Goal: Task Accomplishment & Management: Manage account settings

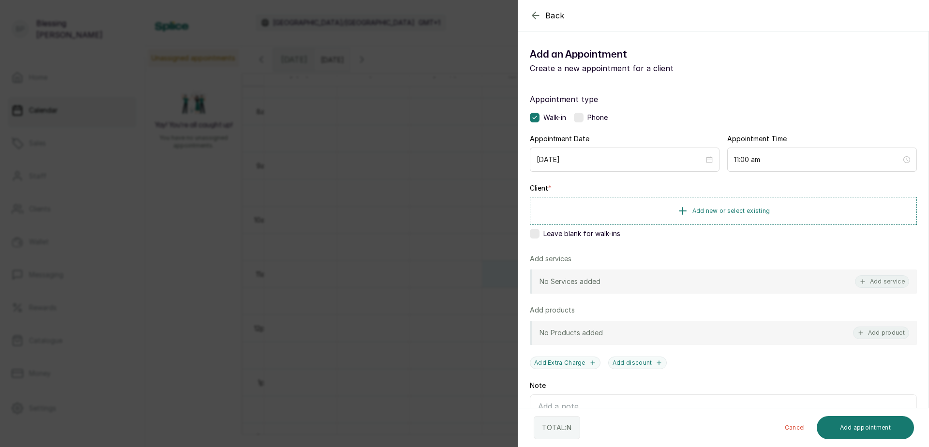
click at [536, 235] on label at bounding box center [535, 234] width 10 height 10
click at [884, 282] on button "Add service" at bounding box center [882, 281] width 54 height 13
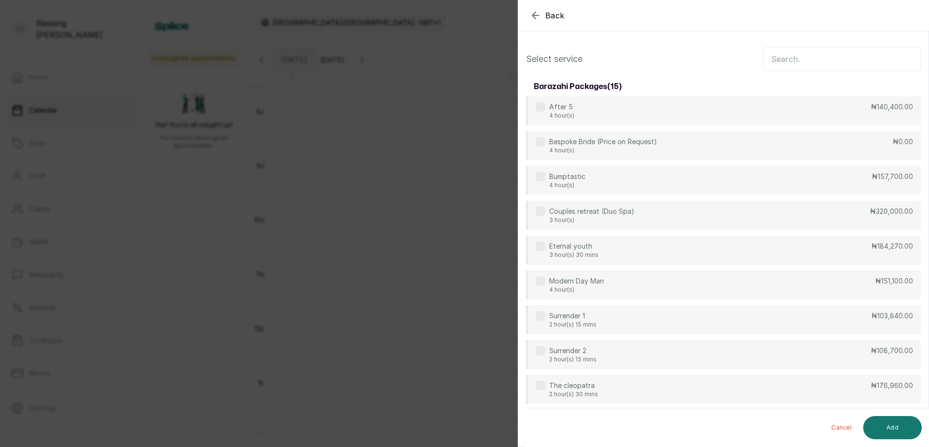
click at [804, 63] on input "text" at bounding box center [842, 59] width 158 height 24
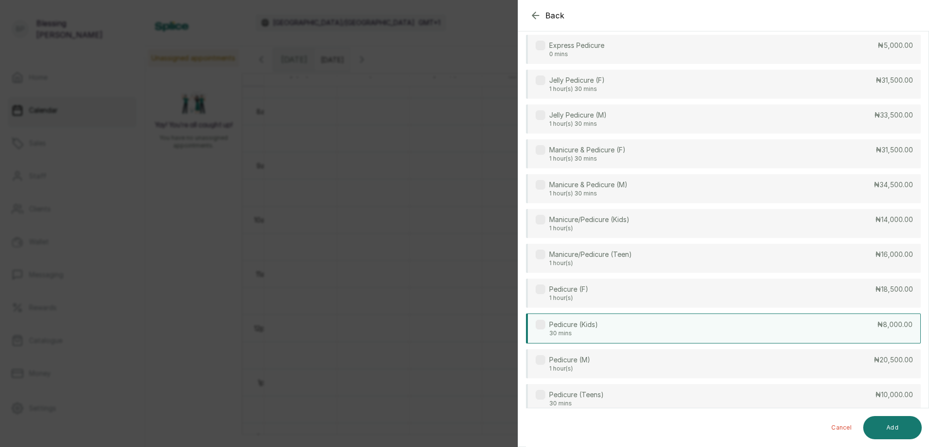
scroll to position [145, 0]
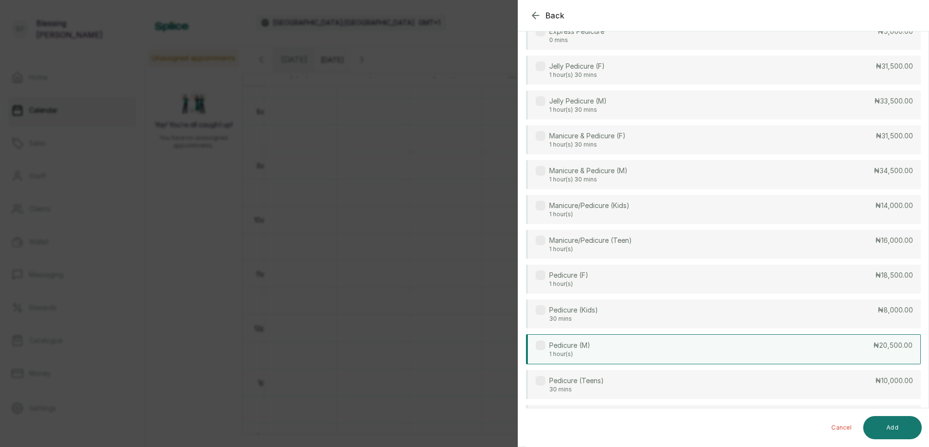
click at [758, 348] on div "Pedicure (M) 1 hour(s) ₦20,500.00" at bounding box center [723, 349] width 395 height 30
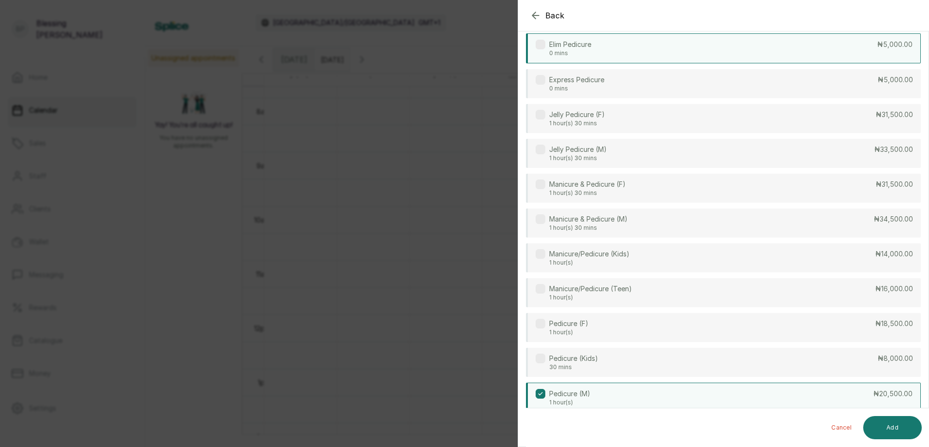
scroll to position [0, 0]
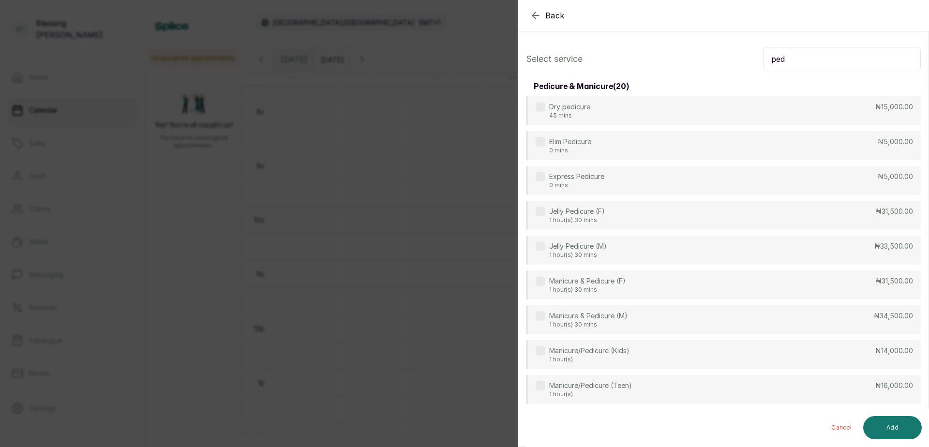
click at [797, 53] on input "ped" at bounding box center [842, 59] width 158 height 24
drag, startPoint x: 766, startPoint y: 60, endPoint x: 800, endPoint y: 68, distance: 34.8
click at [800, 68] on input "ped" at bounding box center [842, 59] width 158 height 24
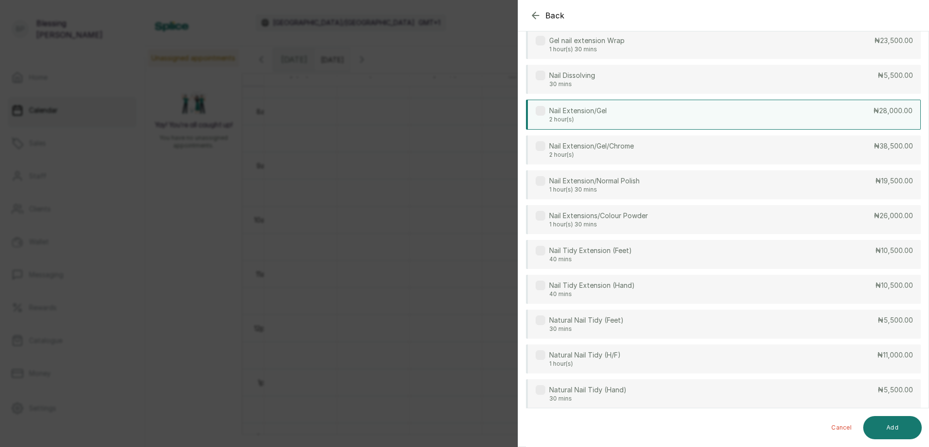
scroll to position [253, 0]
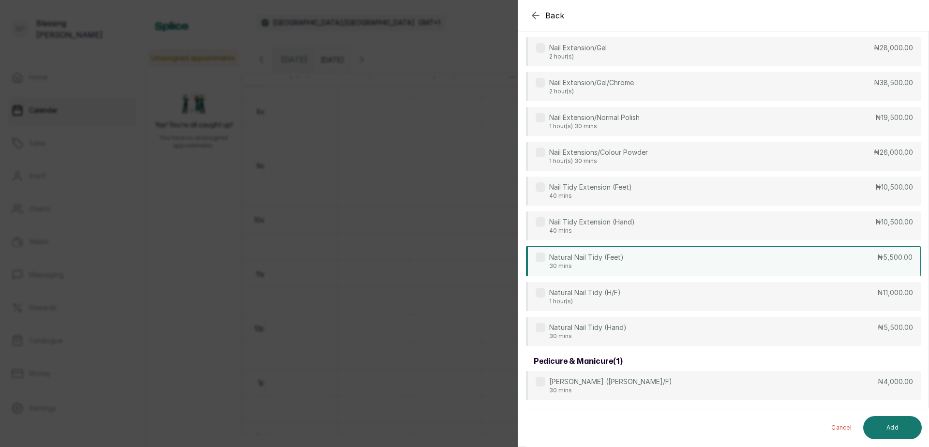
type input "nail"
click at [750, 270] on div "Natural Nail Tidy (Feet) 30 mins ₦5,500.00" at bounding box center [723, 261] width 395 height 30
click at [756, 251] on div "Natural Nail Tidy (Feet) 30 mins ₦5,500.00" at bounding box center [723, 261] width 395 height 30
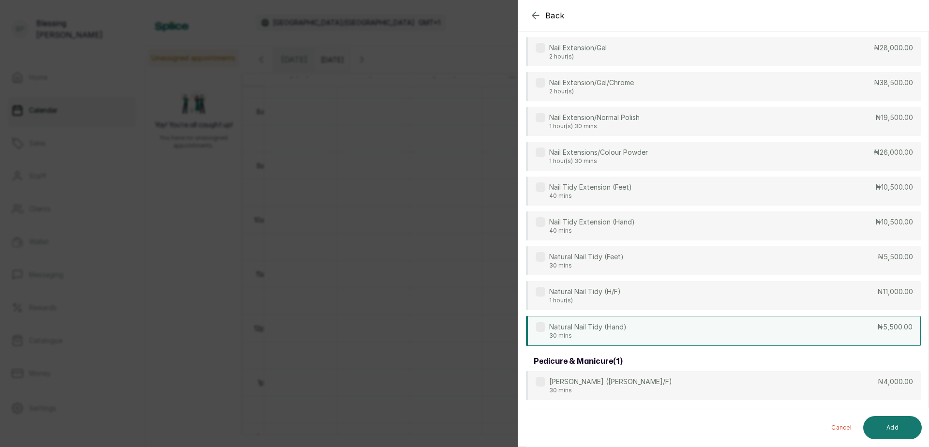
click at [753, 327] on div "Natural Nail Tidy (Hand) 30 mins ₦5,500.00" at bounding box center [723, 331] width 395 height 30
click at [876, 426] on button "Add" at bounding box center [892, 427] width 59 height 23
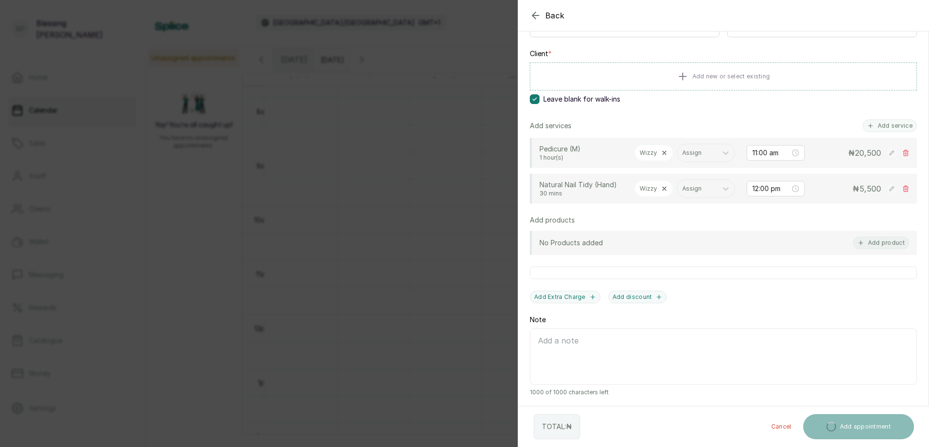
scroll to position [214, 0]
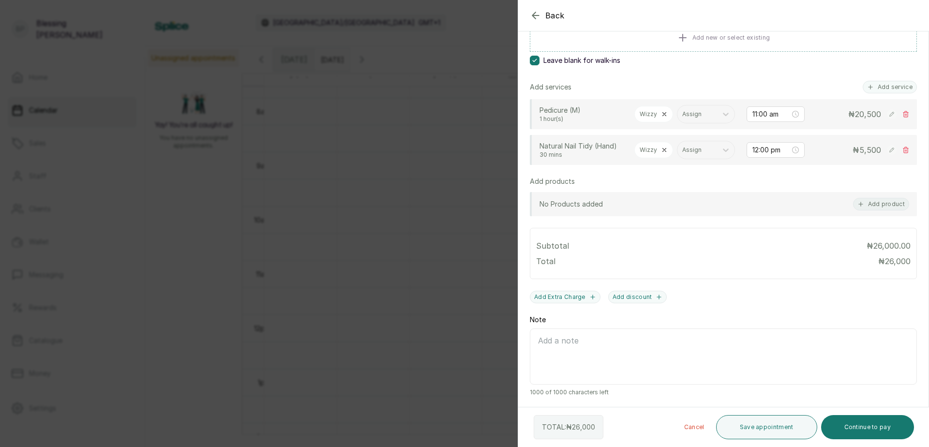
drag, startPoint x: 641, startPoint y: 298, endPoint x: 641, endPoint y: 293, distance: 5.3
click at [641, 298] on button "Add discount" at bounding box center [637, 297] width 59 height 13
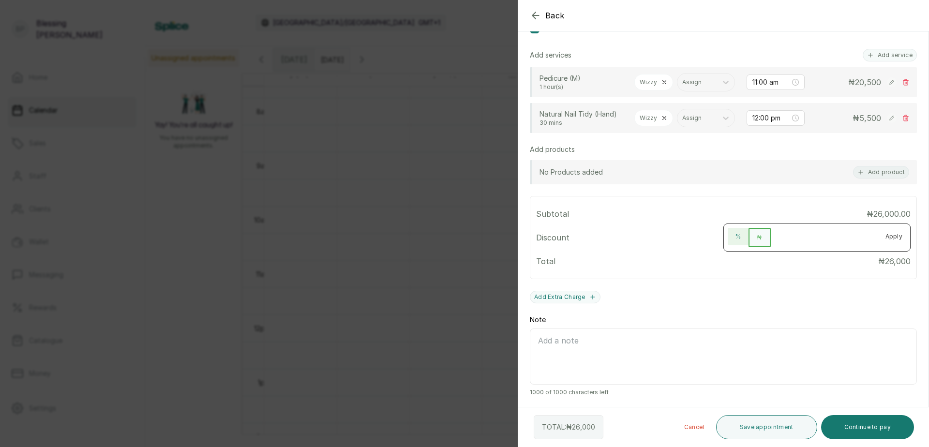
click at [732, 245] on button "%" at bounding box center [738, 236] width 21 height 17
click at [773, 243] on input "number" at bounding box center [824, 235] width 107 height 15
type input "5"
click at [858, 419] on button "Continue to pay" at bounding box center [867, 427] width 93 height 24
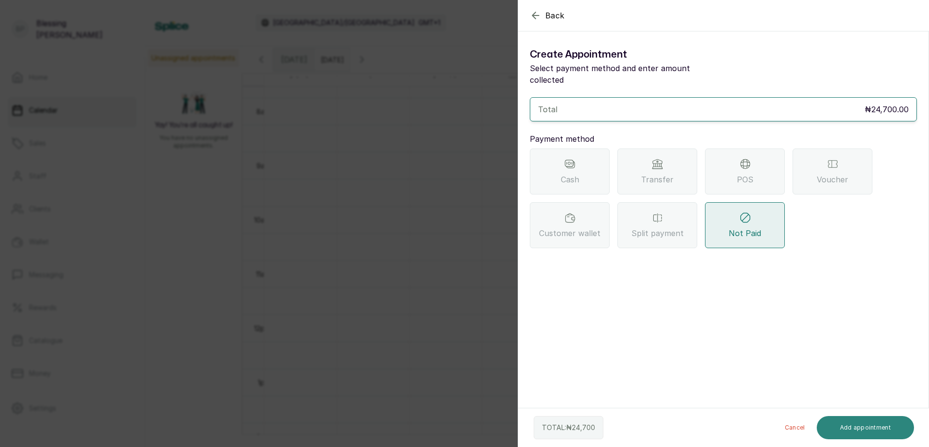
scroll to position [0, 0]
click at [758, 163] on div "POS" at bounding box center [745, 172] width 80 height 46
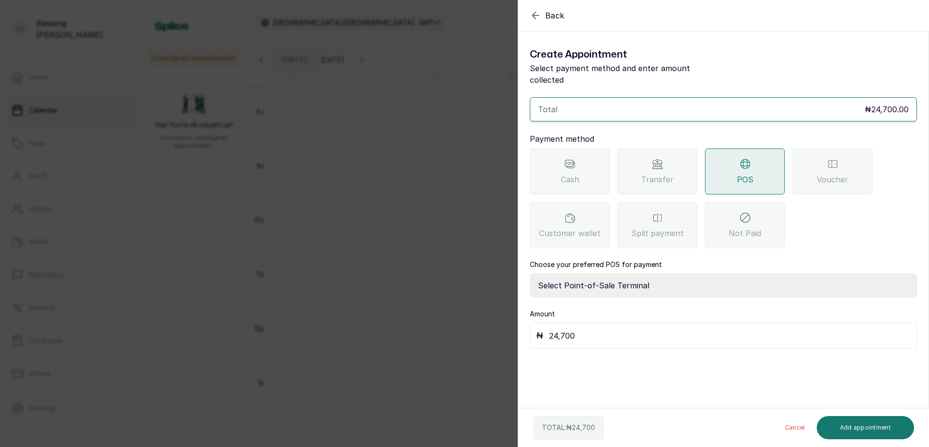
click at [625, 277] on select "Select Point-of-Sale Terminal [GEOGRAPHIC_DATA] POS Paystack-Titan Access POS A…" at bounding box center [723, 285] width 387 height 24
select select "167b6f8a-d5d1-4786-a93b-04c747e16f1a"
click at [530, 273] on select "Select Point-of-Sale Terminal [GEOGRAPHIC_DATA] POS Paystack-Titan Access POS A…" at bounding box center [723, 285] width 387 height 24
click at [874, 422] on button "Add appointment" at bounding box center [866, 427] width 98 height 23
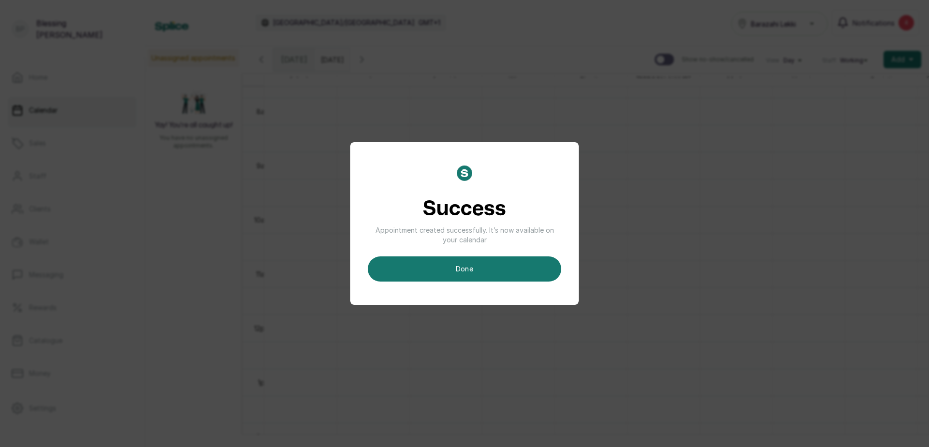
click at [491, 253] on div "Success Appointment created successfully. It’s now available on your calendar d…" at bounding box center [464, 223] width 193 height 116
click at [489, 272] on button "done" at bounding box center [464, 268] width 193 height 25
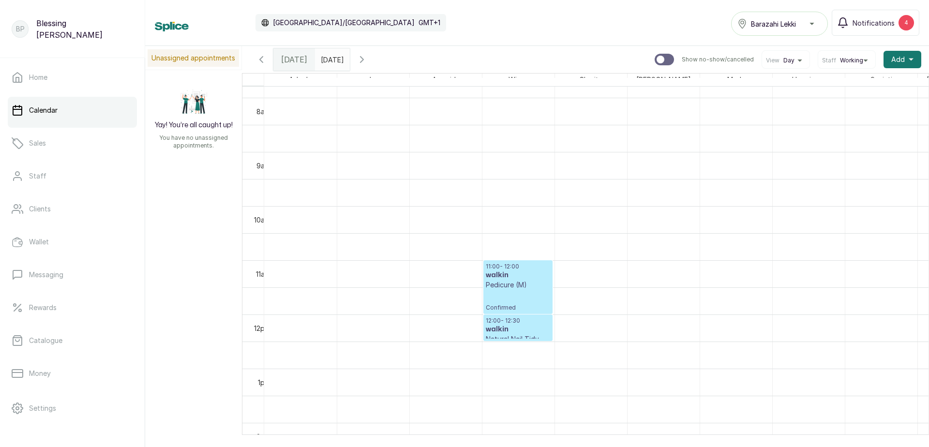
click at [514, 299] on p "Confirmed" at bounding box center [518, 301] width 64 height 22
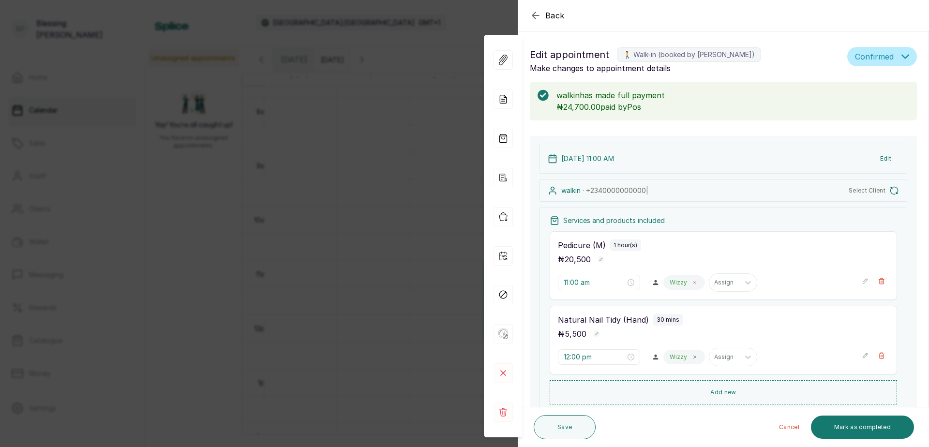
click at [692, 247] on div "Pedicure (M) 1 hour(s)" at bounding box center [723, 245] width 331 height 12
click at [692, 283] on icon at bounding box center [694, 282] width 5 height 5
click at [698, 285] on icon at bounding box center [703, 283] width 10 height 10
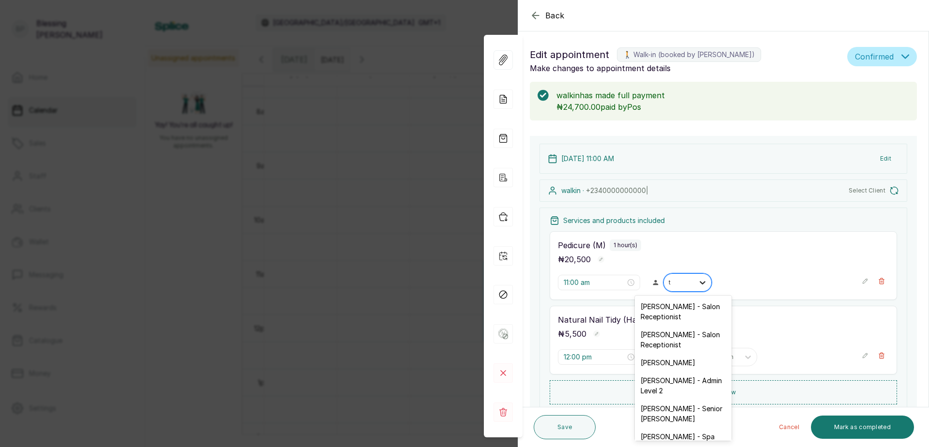
type input "ta"
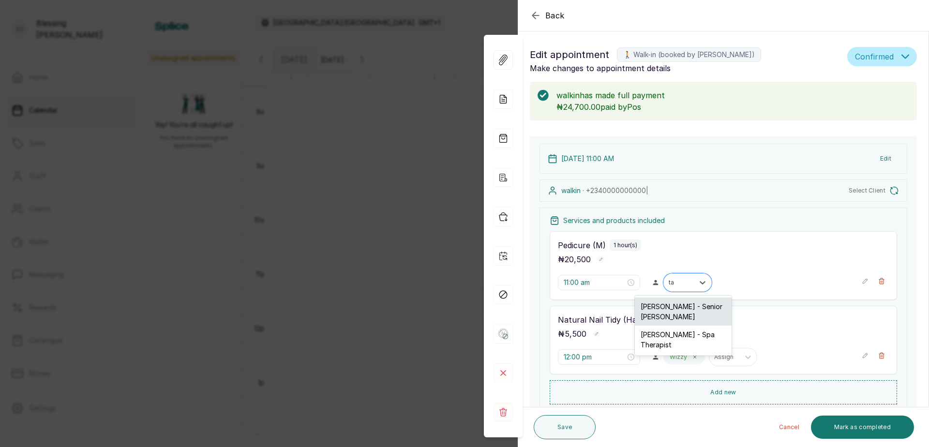
click at [689, 310] on div "[PERSON_NAME] - Senior [PERSON_NAME]" at bounding box center [683, 312] width 97 height 28
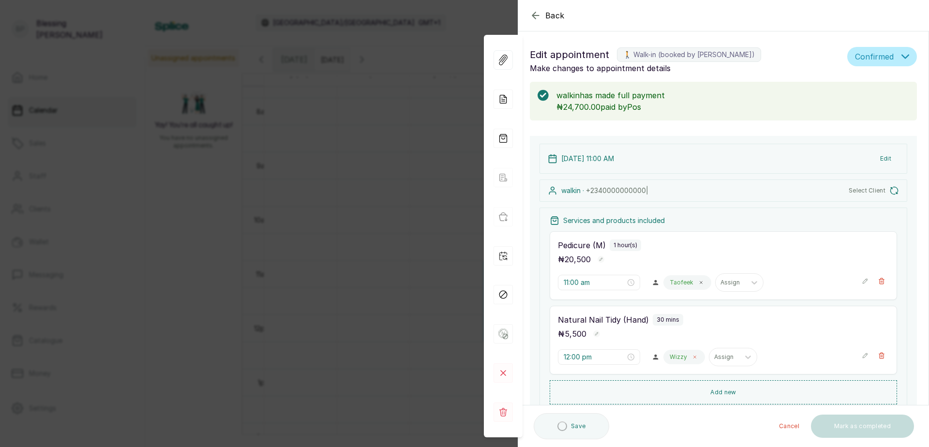
click at [691, 354] on span at bounding box center [695, 357] width 8 height 8
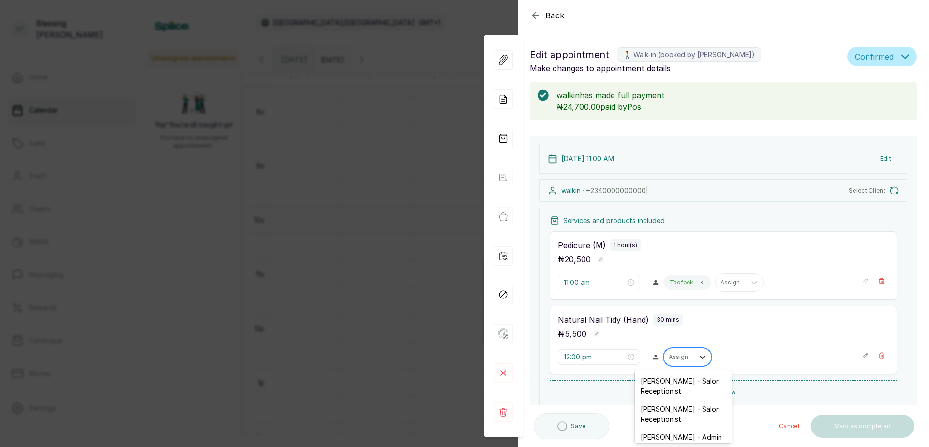
click at [702, 358] on icon at bounding box center [703, 357] width 10 height 10
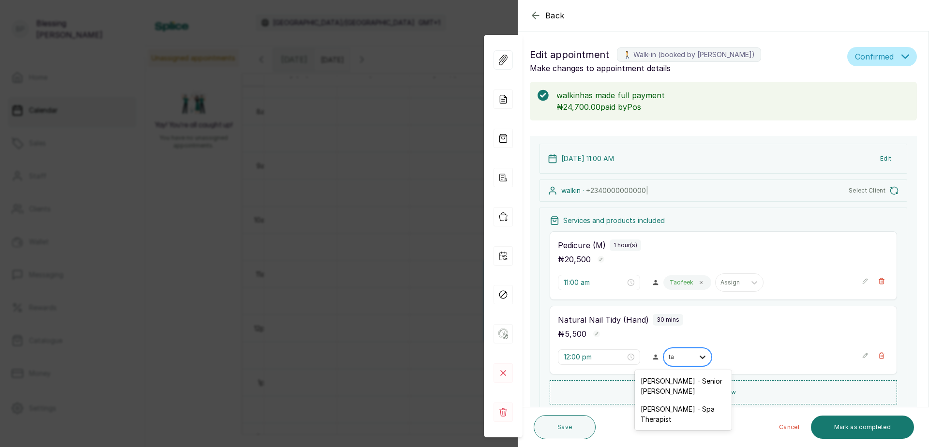
type input "[MEDICAL_DATA]"
click at [687, 385] on div "[PERSON_NAME] - Senior [PERSON_NAME]" at bounding box center [683, 386] width 97 height 28
click at [853, 429] on button "Mark as completed" at bounding box center [862, 427] width 103 height 23
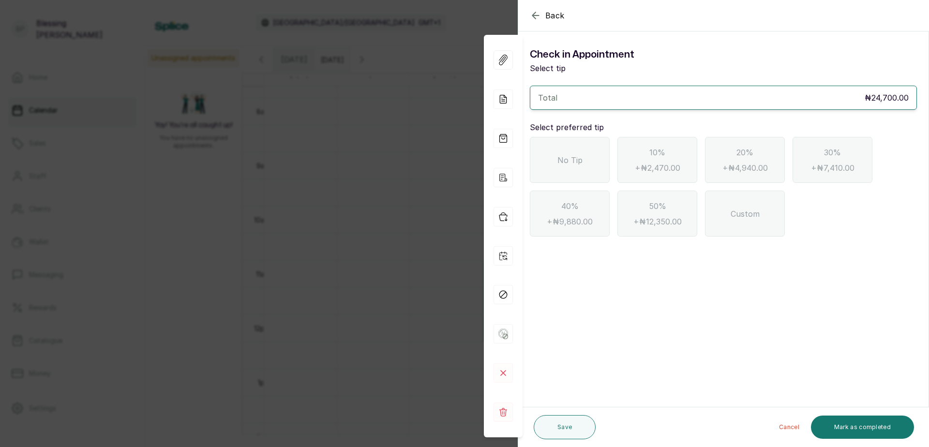
click at [583, 164] on div "No Tip" at bounding box center [570, 160] width 80 height 46
click at [868, 427] on button "Mark as completed" at bounding box center [862, 427] width 103 height 23
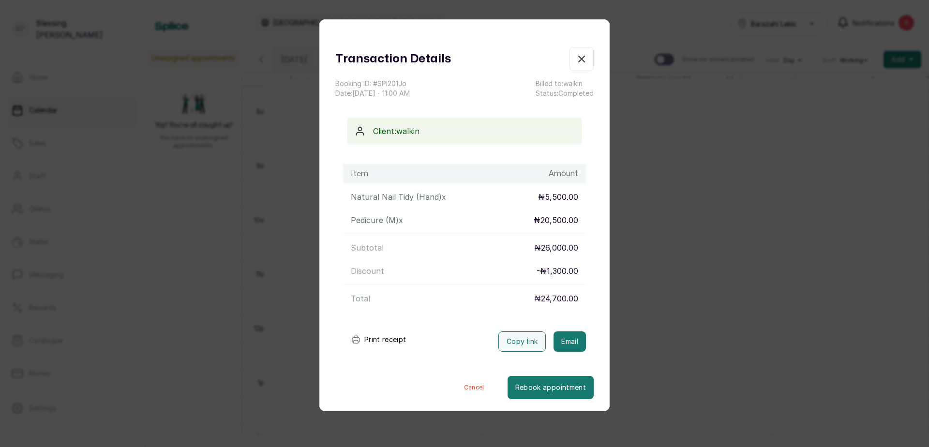
click at [392, 341] on button "Print receipt" at bounding box center [378, 339] width 71 height 19
click at [570, 65] on button "Show no-show/cancelled" at bounding box center [581, 59] width 24 height 24
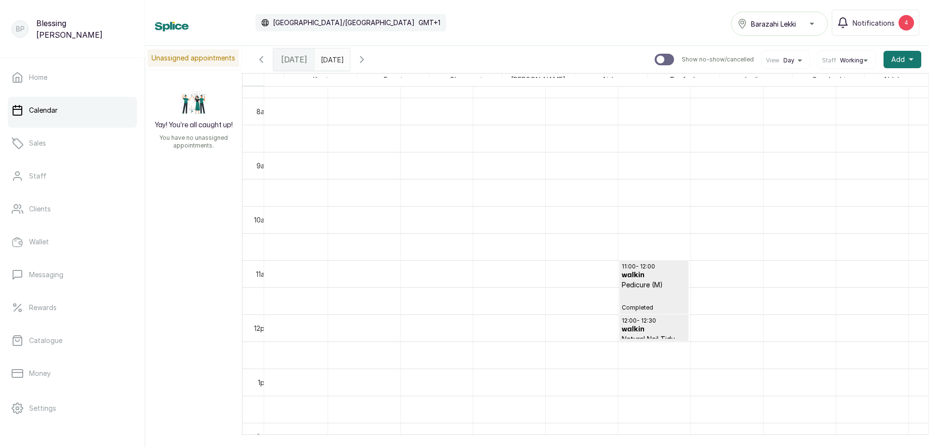
scroll to position [0, 947]
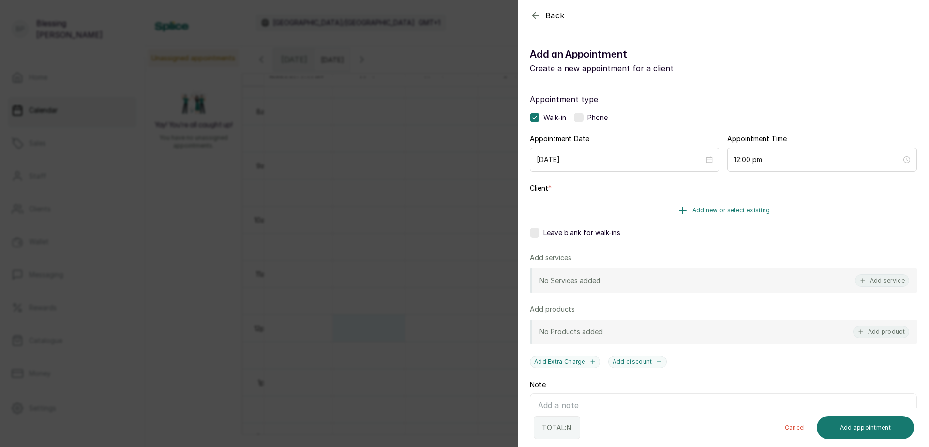
click at [664, 211] on button "Add new or select existing" at bounding box center [723, 210] width 387 height 27
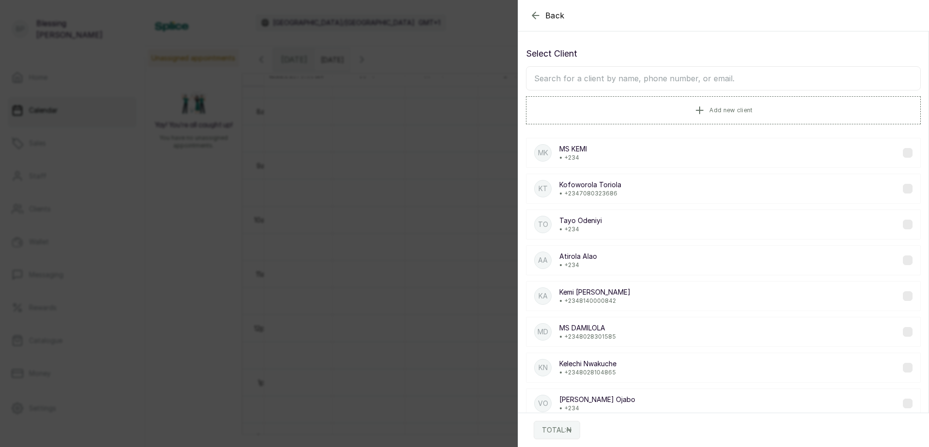
click at [670, 76] on input "text" at bounding box center [723, 78] width 395 height 24
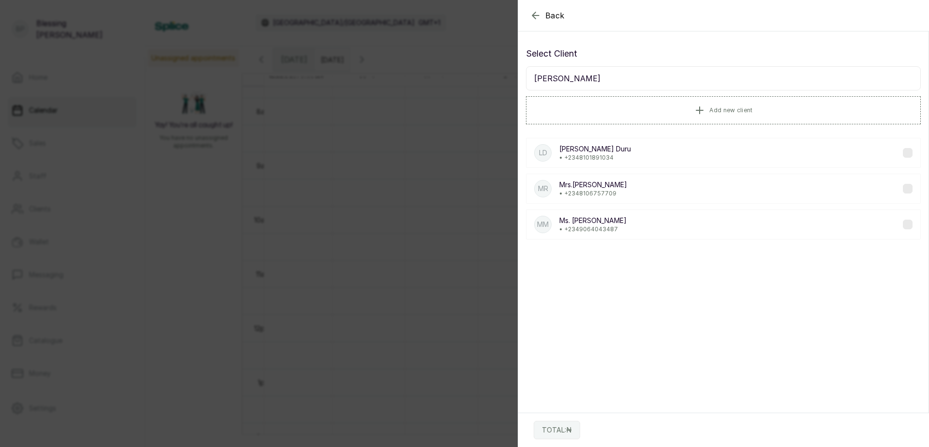
type input "[PERSON_NAME]"
click at [582, 186] on p "Mrs.[PERSON_NAME]" at bounding box center [593, 185] width 68 height 10
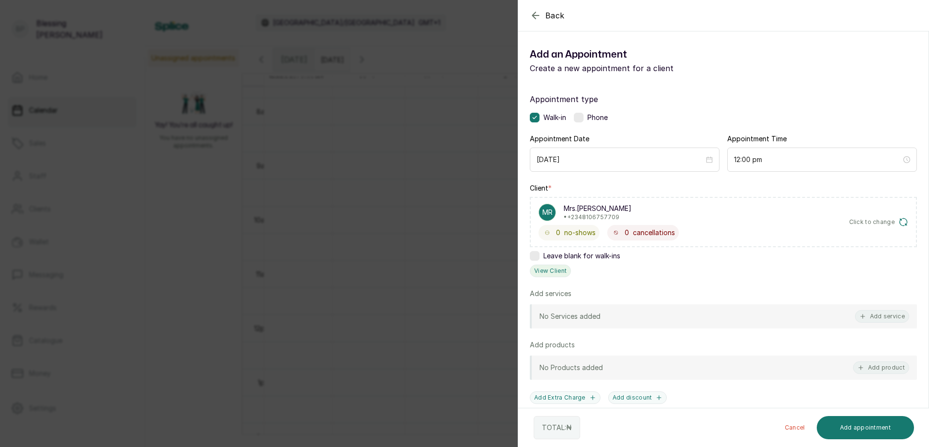
click at [544, 274] on button "View Client" at bounding box center [550, 271] width 41 height 13
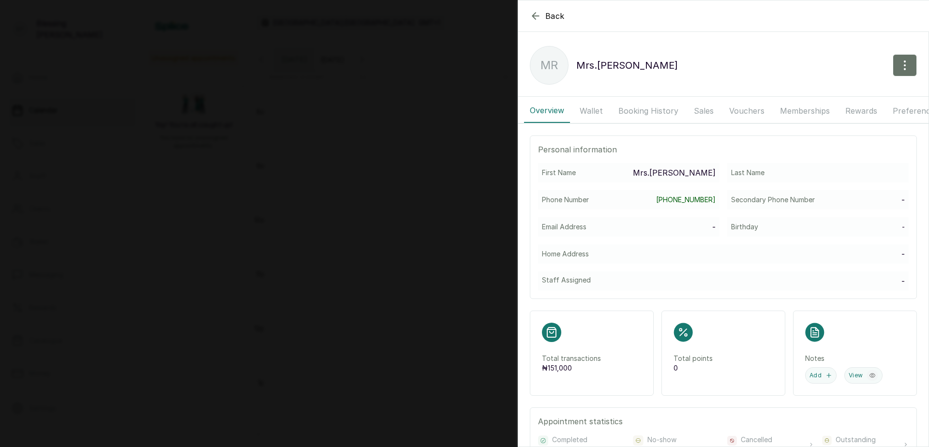
click at [583, 107] on button "Wallet" at bounding box center [591, 111] width 35 height 24
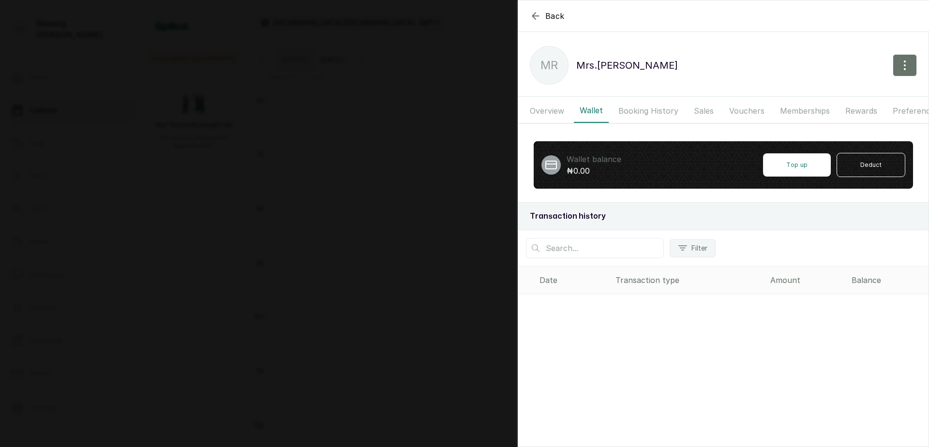
click at [552, 114] on button "Overview" at bounding box center [547, 111] width 46 height 24
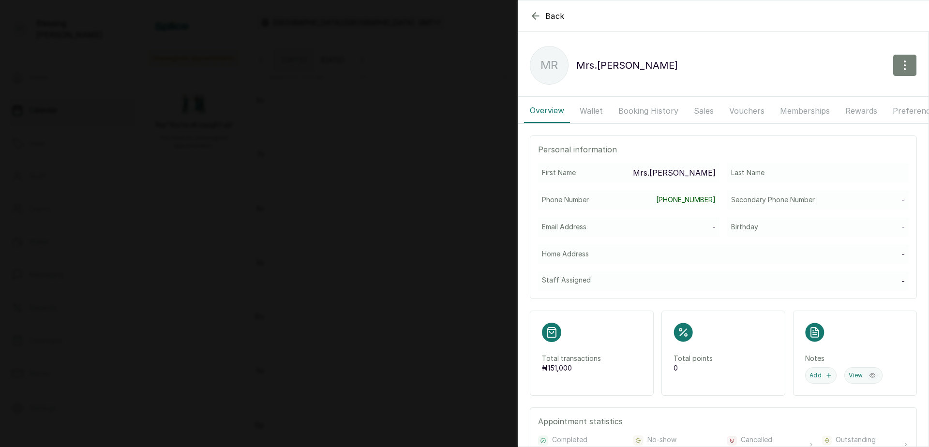
click at [900, 62] on icon "button" at bounding box center [905, 66] width 12 height 12
click at [818, 83] on div "Edit Record refund Blacklist Delete" at bounding box center [862, 122] width 108 height 85
click at [817, 93] on span "Edit" at bounding box center [862, 94] width 93 height 12
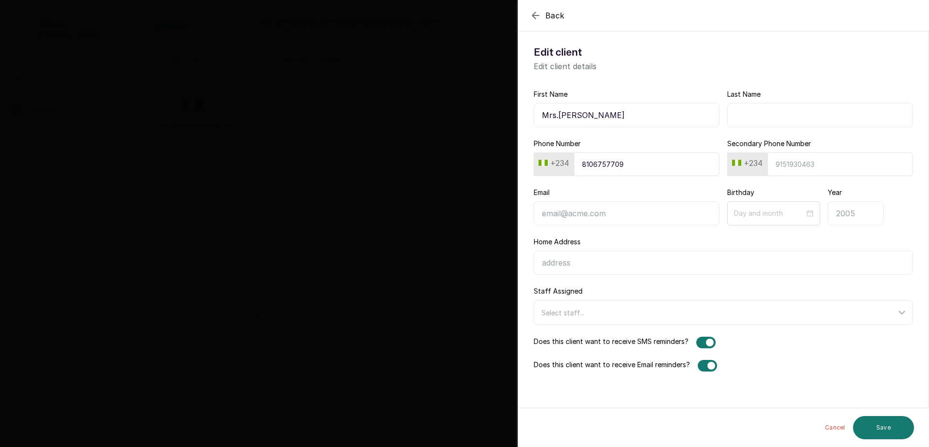
click at [829, 89] on div "First Name Mrs.[PERSON_NAME] Last Name Phone Number [PHONE_NUMBER] Secondary Ph…" at bounding box center [723, 230] width 410 height 305
click at [697, 340] on div at bounding box center [705, 343] width 19 height 12
click at [536, 13] on icon "button" at bounding box center [536, 16] width 12 height 12
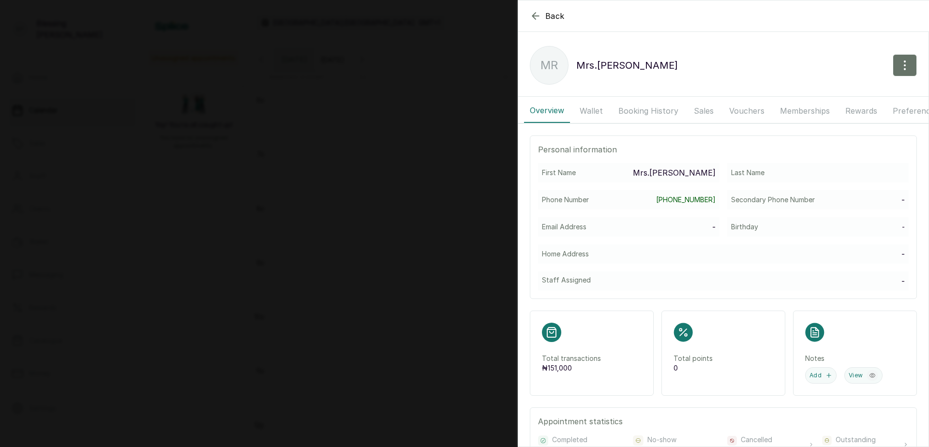
click at [539, 18] on icon "button" at bounding box center [536, 16] width 12 height 12
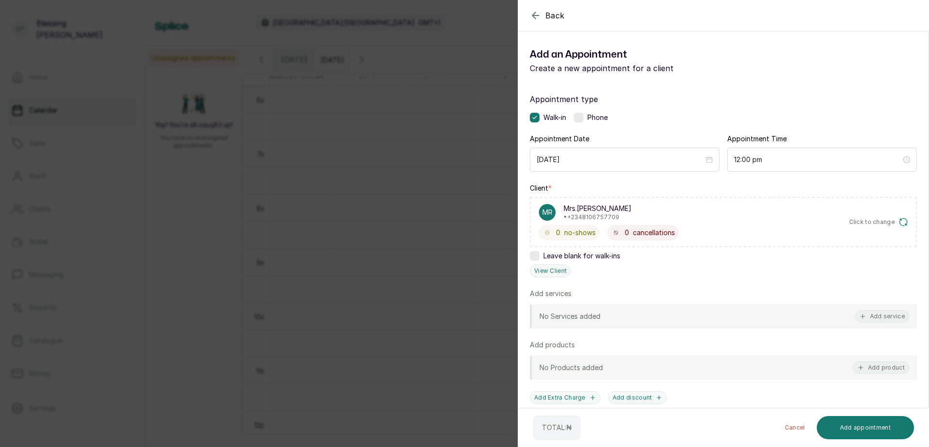
click at [883, 219] on span "Click to change" at bounding box center [872, 222] width 46 height 8
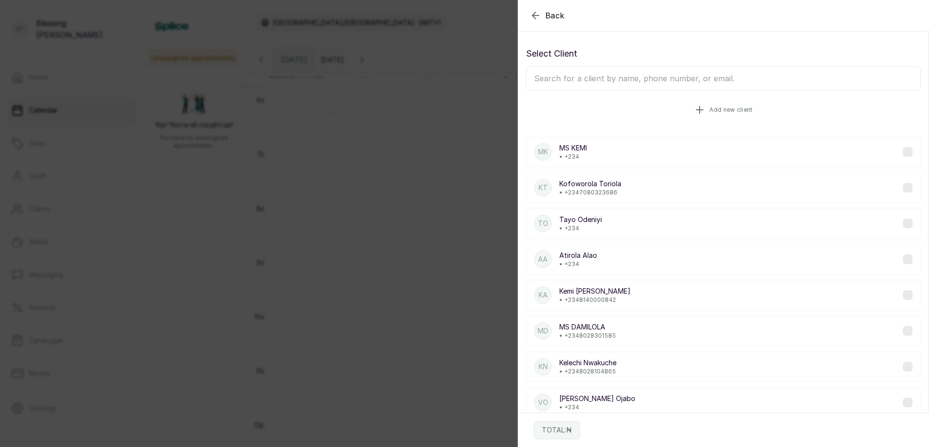
click at [678, 108] on button "Add new client" at bounding box center [723, 109] width 395 height 27
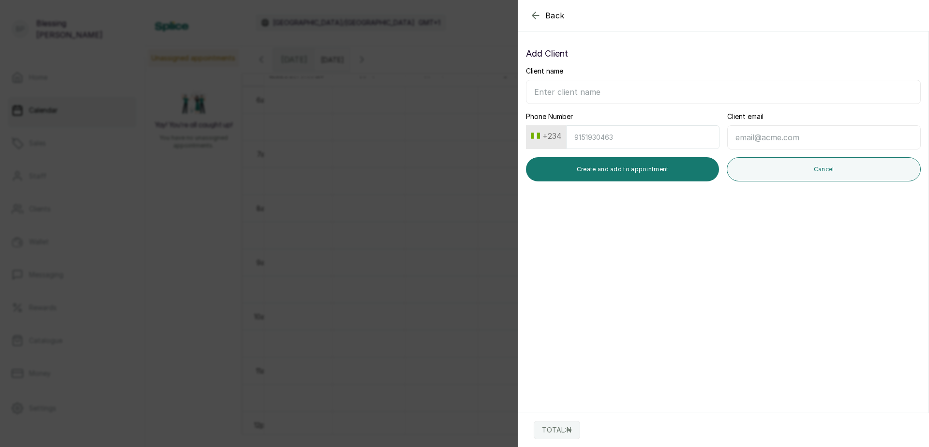
drag, startPoint x: 603, startPoint y: 86, endPoint x: 601, endPoint y: 90, distance: 5.4
click at [601, 90] on input "Client name" at bounding box center [723, 92] width 395 height 24
type input "Ms. [PERSON_NAME]"
click at [579, 142] on input "Phone Number" at bounding box center [642, 137] width 153 height 24
click at [606, 136] on input "816968620" at bounding box center [642, 137] width 153 height 24
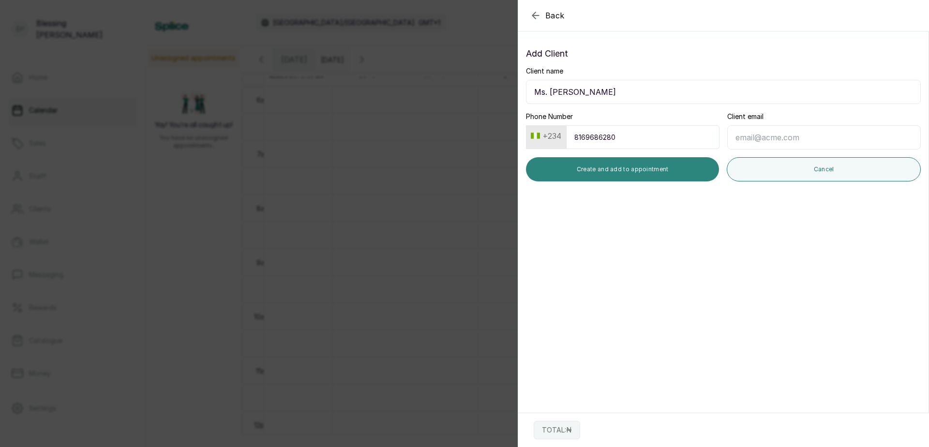
type input "8169686280"
click at [604, 174] on button "Create and add to appointment" at bounding box center [622, 169] width 193 height 24
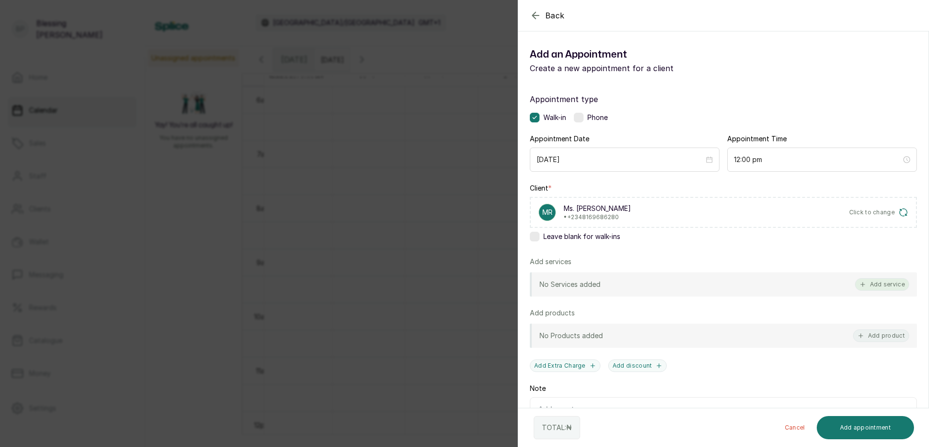
click at [884, 286] on button "Add service" at bounding box center [882, 284] width 54 height 13
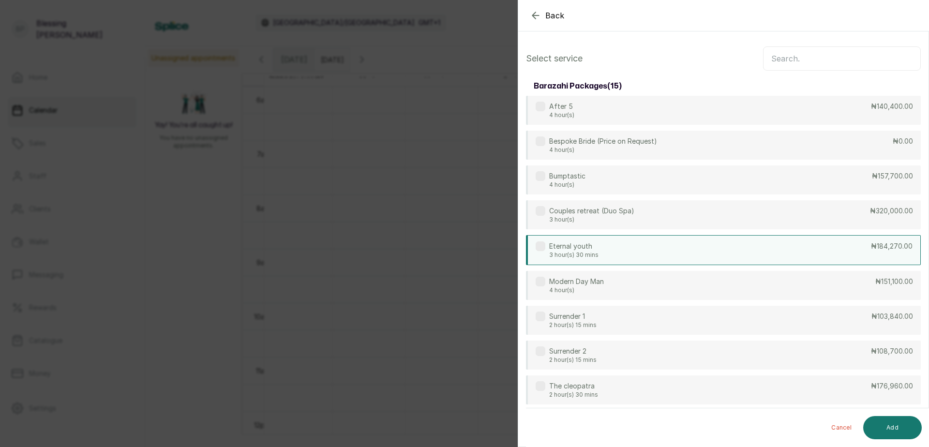
scroll to position [0, 0]
click at [763, 58] on input "text" at bounding box center [842, 59] width 158 height 24
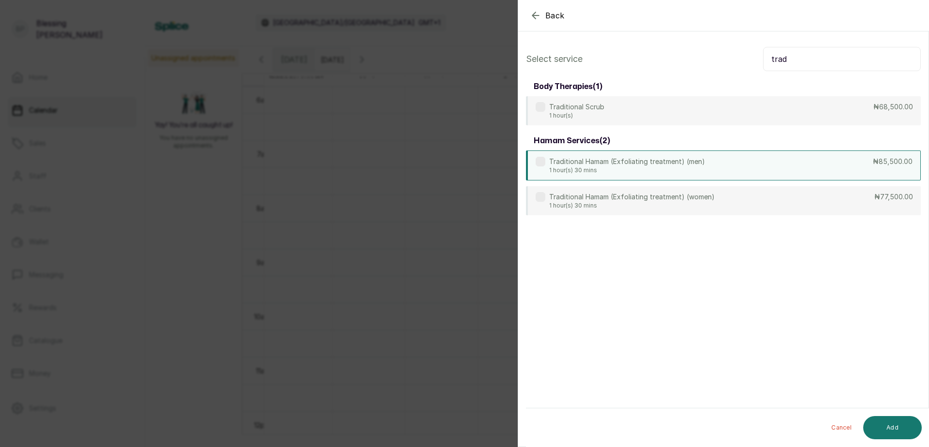
click at [749, 169] on div "Traditional Hamam (Exfoliating treatment) (men) 1 hour(s) 30 mins ₦85,500.00" at bounding box center [723, 165] width 395 height 30
click at [537, 159] on label at bounding box center [541, 162] width 10 height 10
click at [553, 204] on p "1 hour(s) 30 mins" at bounding box center [631, 205] width 165 height 8
drag, startPoint x: 788, startPoint y: 72, endPoint x: 788, endPoint y: 62, distance: 10.2
click at [788, 68] on div "Select service trad body therapies ( 1 ) Traditional Scrub 1 hour(s) ₦68,500.00…" at bounding box center [723, 131] width 410 height 184
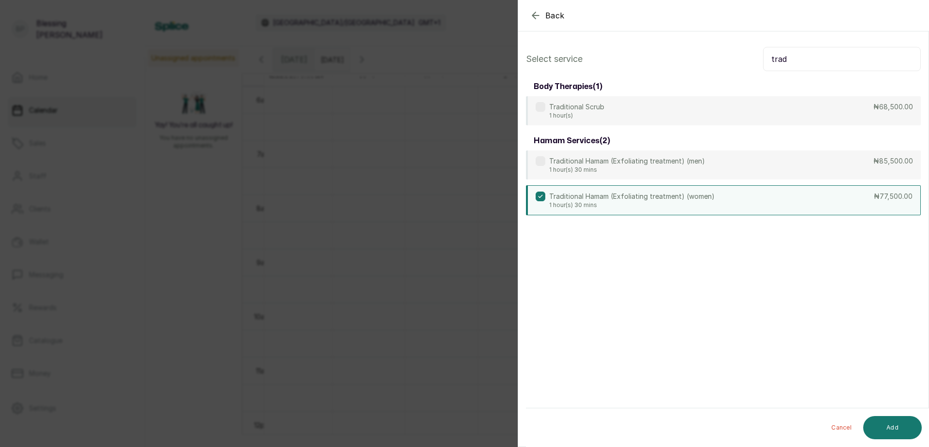
drag, startPoint x: 788, startPoint y: 62, endPoint x: 740, endPoint y: 68, distance: 47.8
click at [740, 68] on div "Select service trad" at bounding box center [723, 59] width 395 height 24
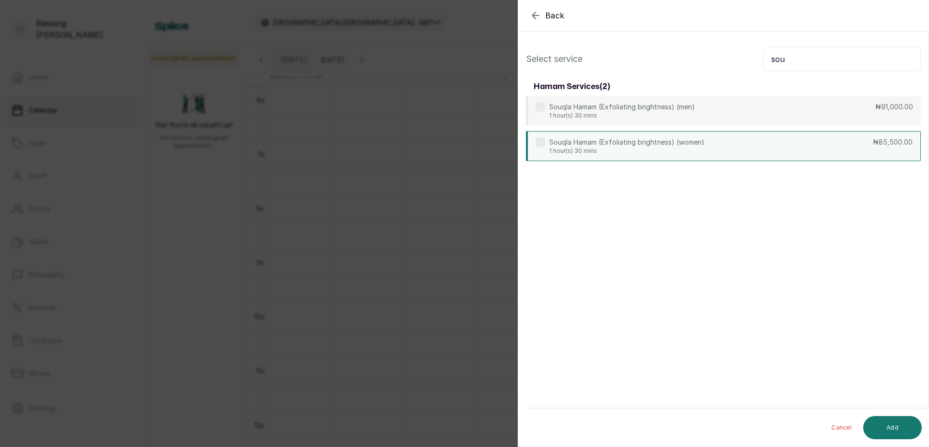
type input "sou"
click at [699, 140] on p "Souqla Hamam (Exfoliating brightness) (women)" at bounding box center [626, 142] width 155 height 10
click at [882, 425] on button "Add" at bounding box center [892, 427] width 59 height 23
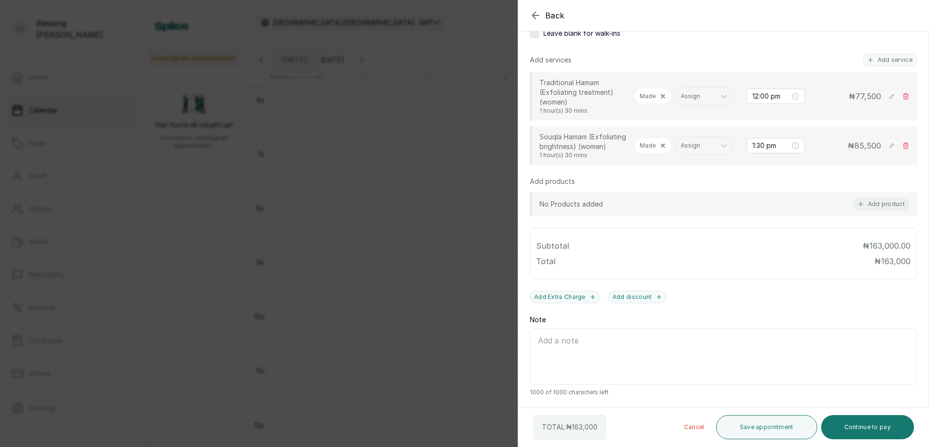
scroll to position [217, 0]
click at [860, 428] on button "Continue to pay" at bounding box center [867, 427] width 93 height 24
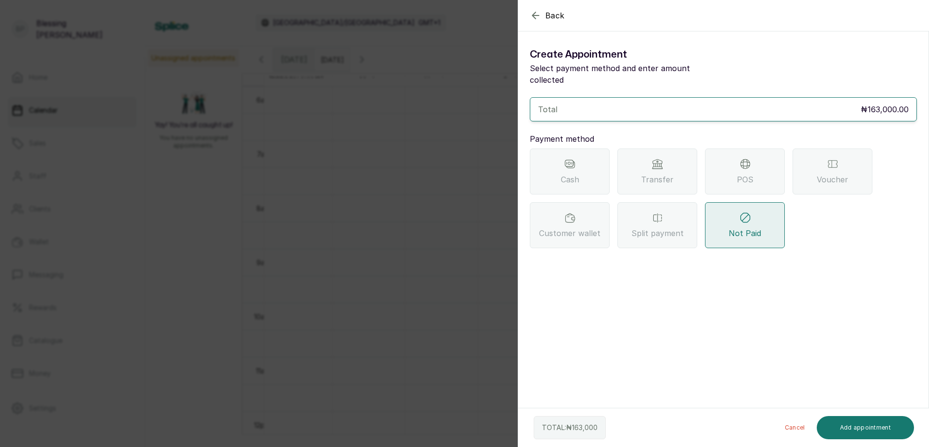
click at [766, 163] on div "POS" at bounding box center [745, 172] width 80 height 46
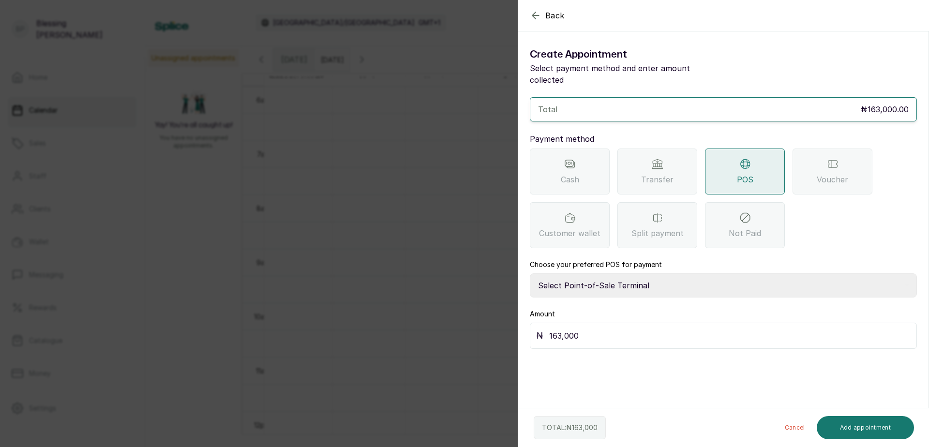
click at [644, 273] on select "Select Point-of-Sale Terminal [GEOGRAPHIC_DATA] POS Paystack-Titan Access POS A…" at bounding box center [723, 285] width 387 height 24
select select "4d1b21be-96f6-4525-8484-90dd038af117"
click at [530, 273] on select "Select Point-of-Sale Terminal [GEOGRAPHIC_DATA] POS Paystack-Titan Access POS A…" at bounding box center [723, 285] width 387 height 24
click at [865, 424] on button "Add appointment" at bounding box center [866, 427] width 98 height 23
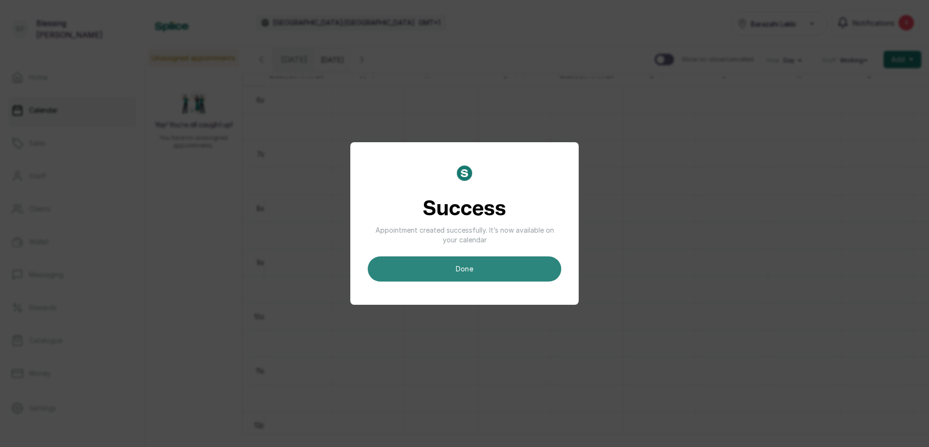
click at [451, 261] on button "done" at bounding box center [464, 268] width 193 height 25
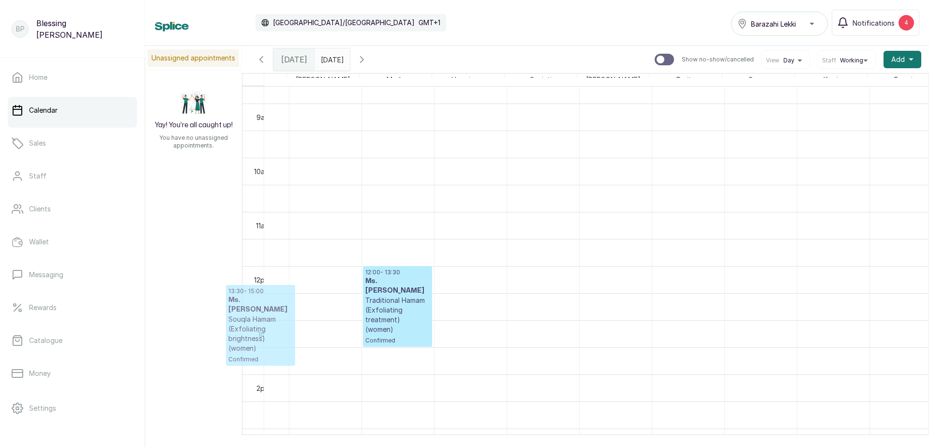
scroll to position [0, 326]
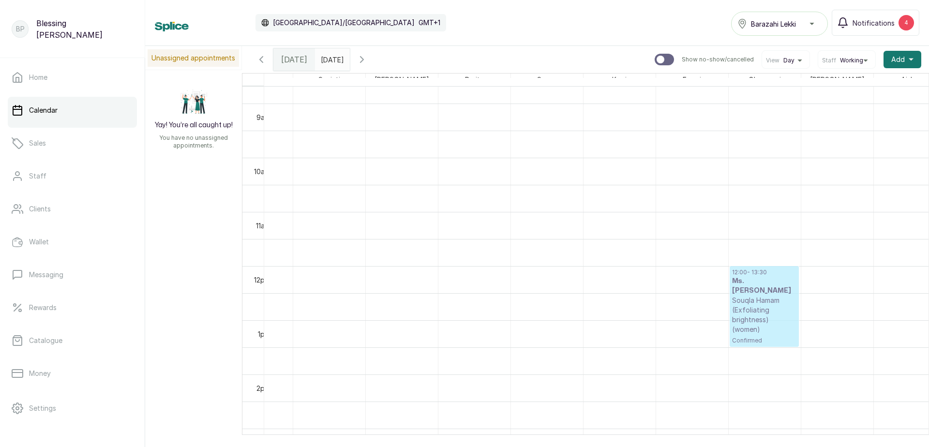
drag, startPoint x: 375, startPoint y: 379, endPoint x: 771, endPoint y: 293, distance: 405.1
click at [771, 293] on tr "12:00 - 13:30 Ms. [PERSON_NAME] Traditional Hamam (Exfoliating treatment) (wome…" at bounding box center [619, 266] width 1814 height 1300
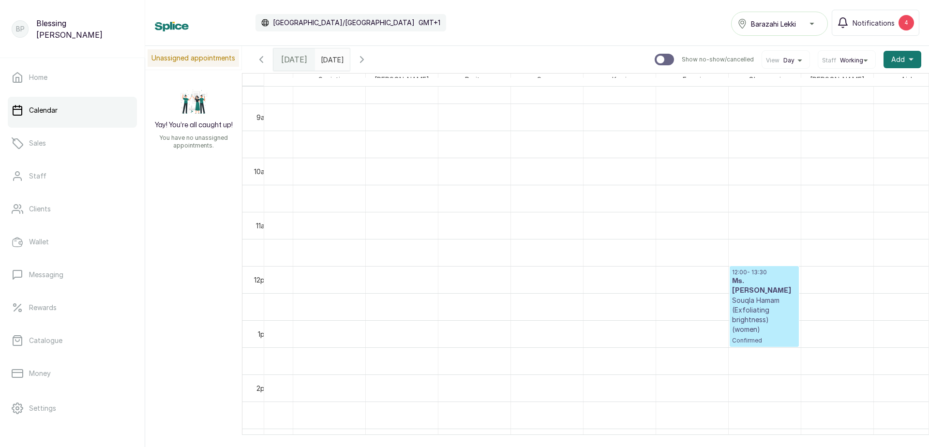
click at [763, 314] on p "Souqla Hamam (Exfoliating brightness) (women)" at bounding box center [764, 315] width 64 height 39
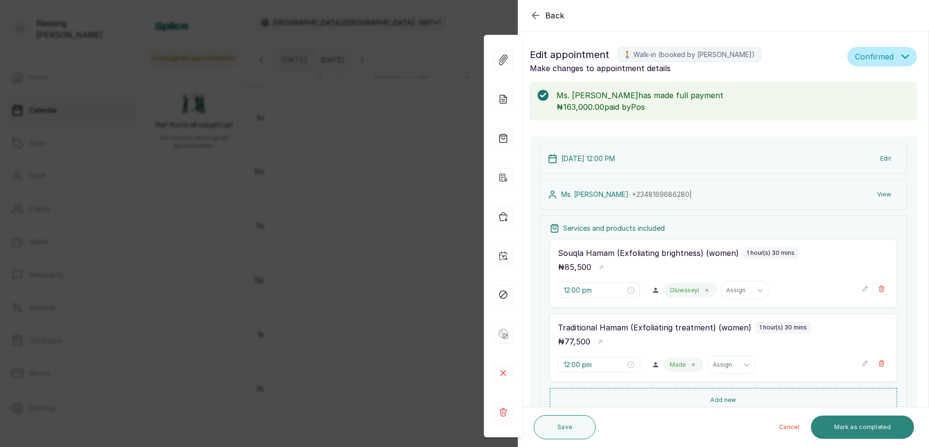
click at [846, 431] on button "Mark as completed" at bounding box center [862, 427] width 103 height 23
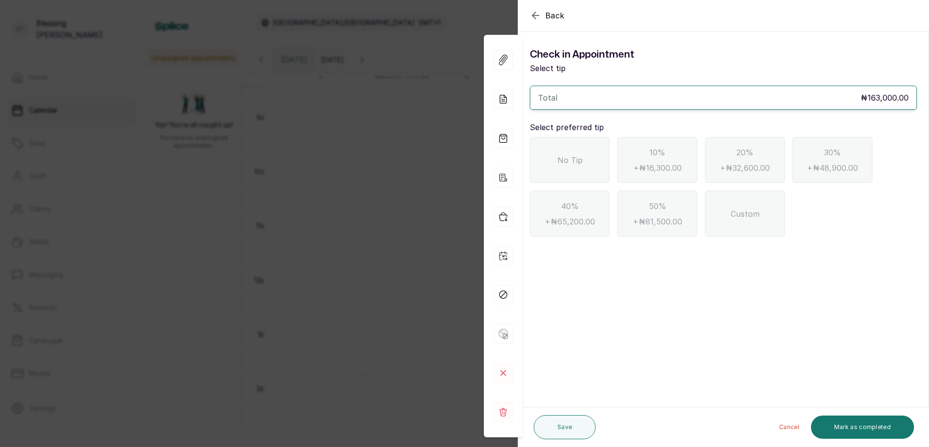
click at [588, 160] on div "No Tip" at bounding box center [570, 160] width 80 height 46
click at [860, 431] on button "Mark as completed" at bounding box center [862, 427] width 103 height 23
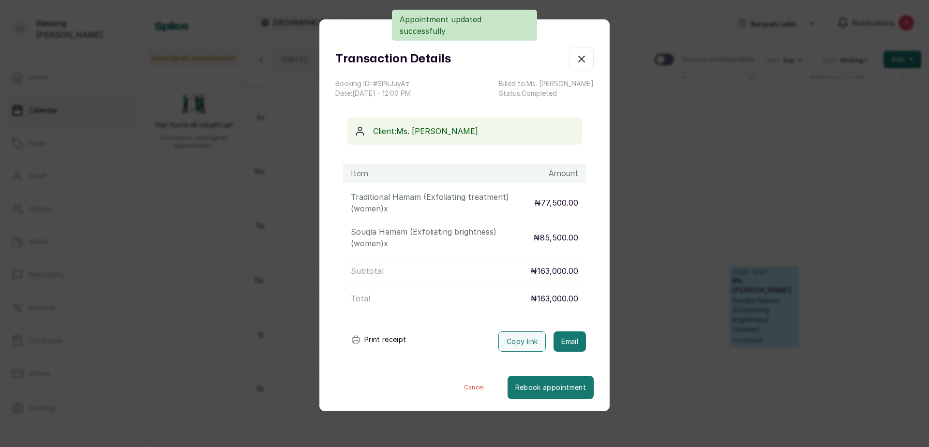
click at [390, 343] on button "Print receipt" at bounding box center [378, 339] width 71 height 19
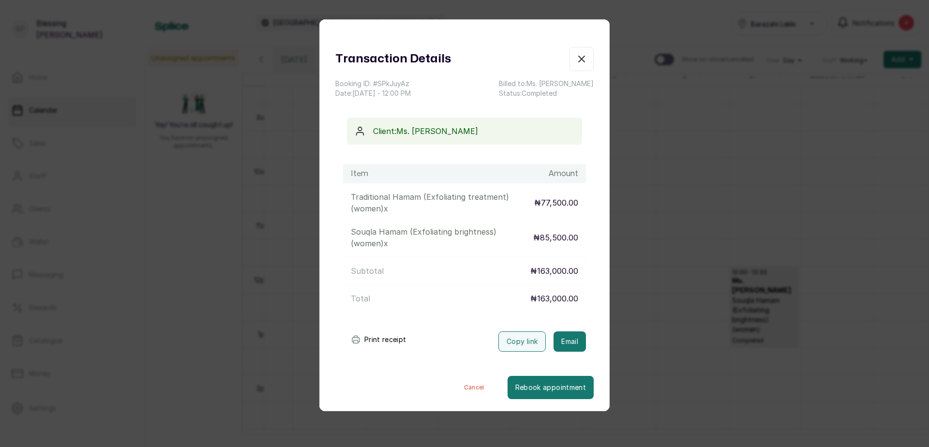
click at [579, 60] on icon "button" at bounding box center [582, 59] width 12 height 12
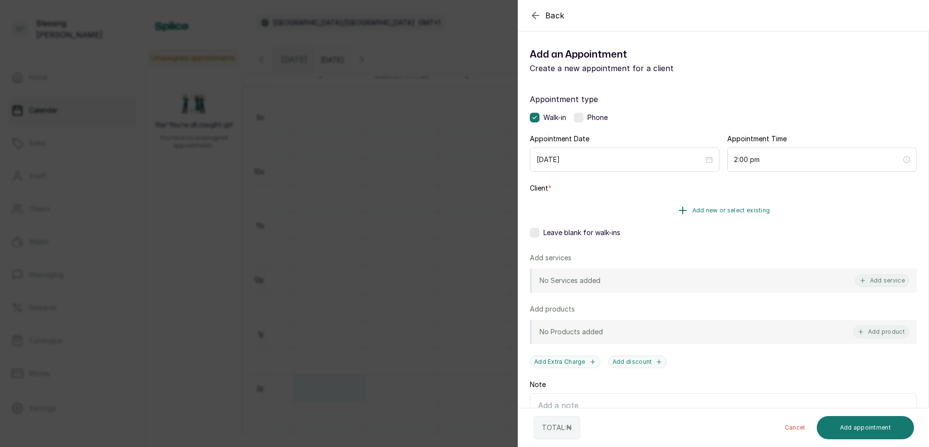
click at [610, 205] on button "Add new or select existing" at bounding box center [723, 210] width 387 height 27
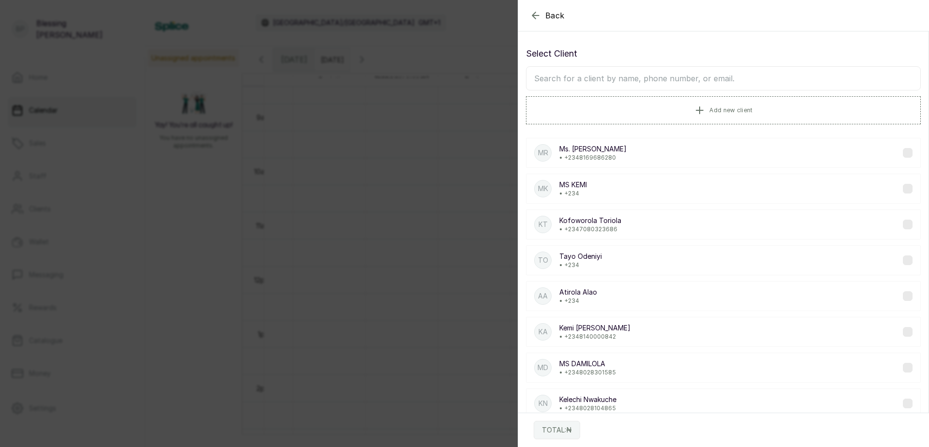
click at [621, 82] on input "text" at bounding box center [723, 78] width 395 height 24
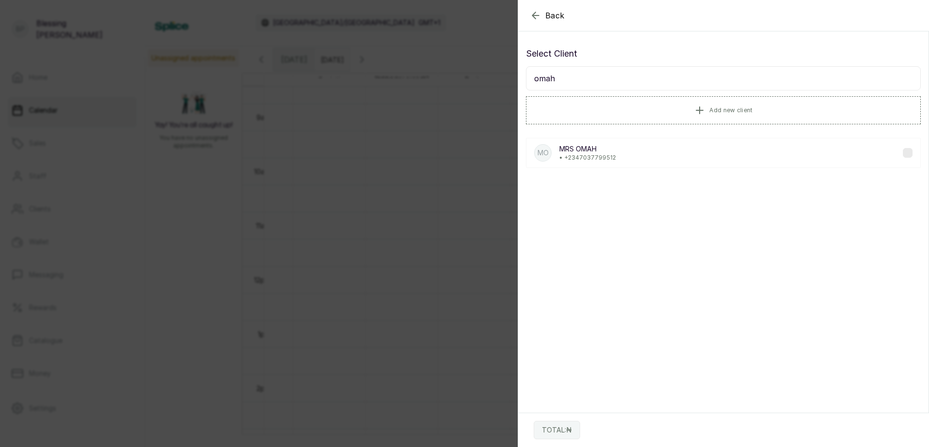
type input "omah"
click at [593, 153] on p "[PERSON_NAME]" at bounding box center [587, 149] width 57 height 10
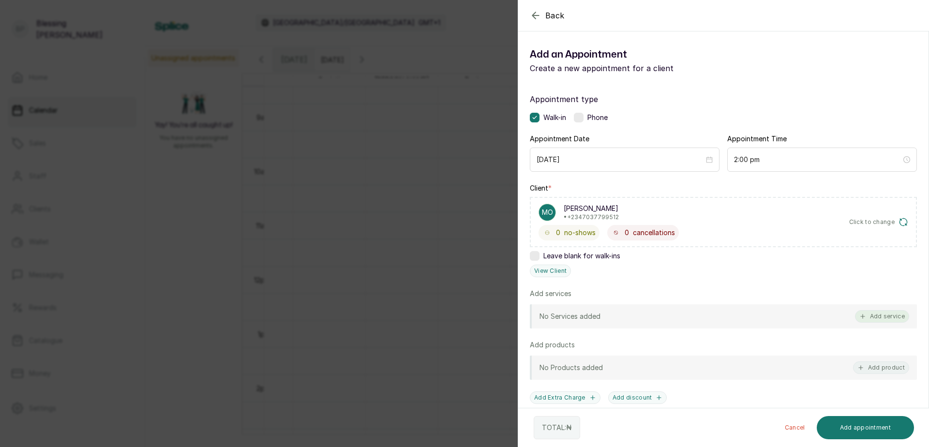
click at [876, 317] on button "Add service" at bounding box center [882, 316] width 54 height 13
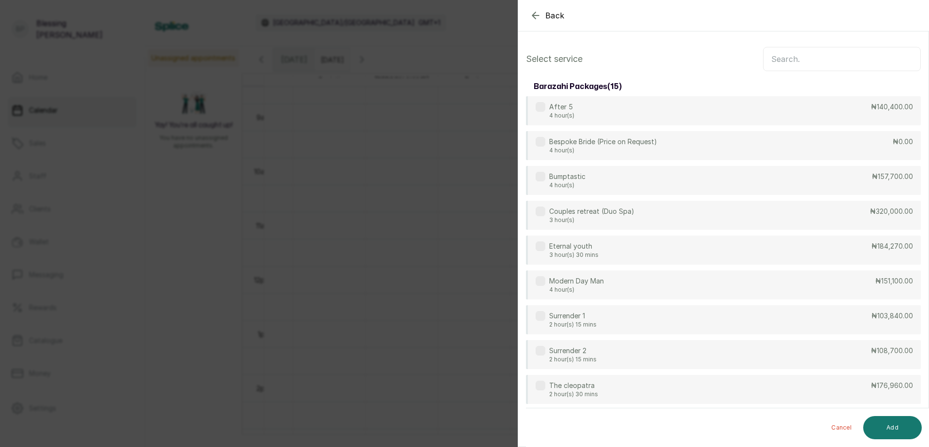
click at [779, 62] on input "text" at bounding box center [842, 59] width 158 height 24
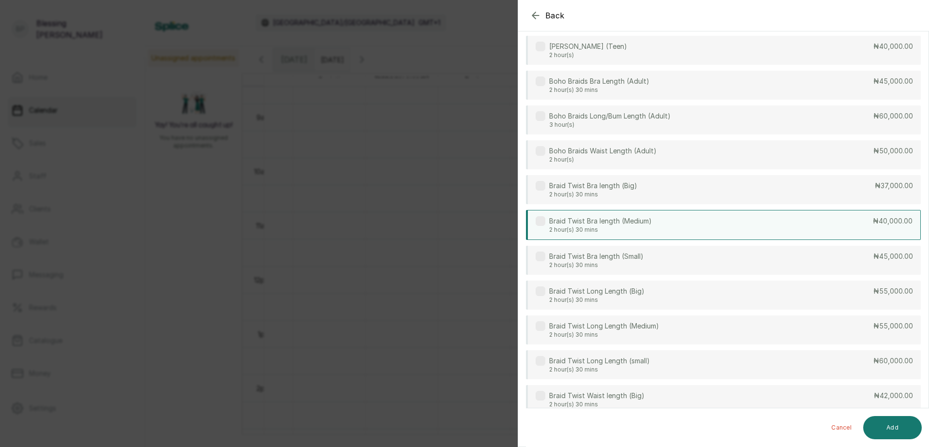
scroll to position [0, 0]
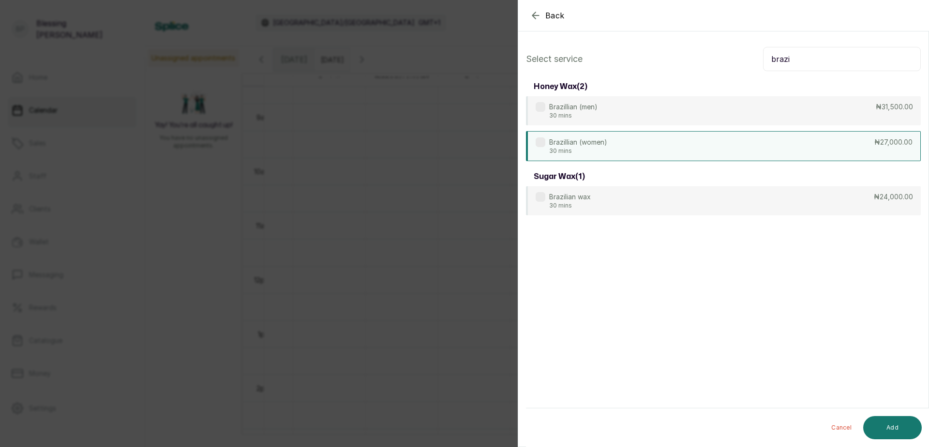
click at [604, 135] on div "Brazillian (women) 30 mins ₦27,000.00" at bounding box center [723, 146] width 395 height 30
drag, startPoint x: 820, startPoint y: 54, endPoint x: 728, endPoint y: 64, distance: 92.4
click at [728, 64] on div "Select service brazi" at bounding box center [723, 59] width 395 height 24
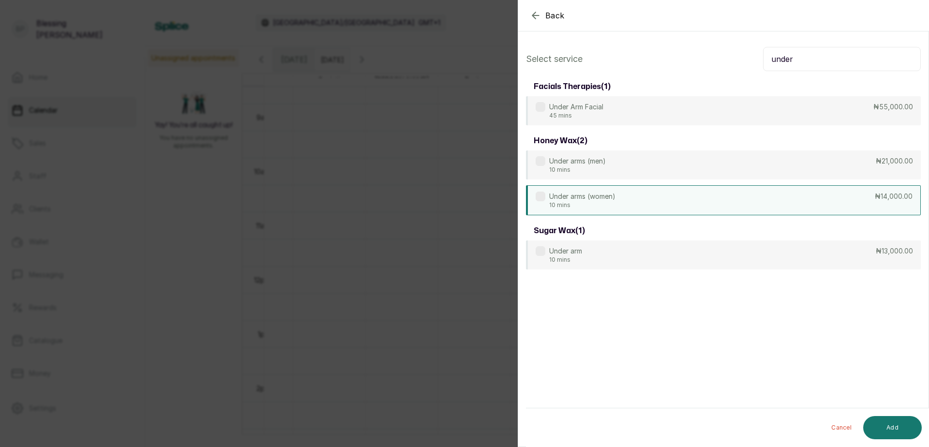
click at [595, 193] on p "Under arms (women)" at bounding box center [582, 197] width 66 height 10
drag, startPoint x: 794, startPoint y: 53, endPoint x: 699, endPoint y: 71, distance: 96.5
click at [699, 71] on div "Select service under facials therapies ( 1 ) Under Arm Facial 45 mins ₦55,000.0…" at bounding box center [723, 158] width 410 height 238
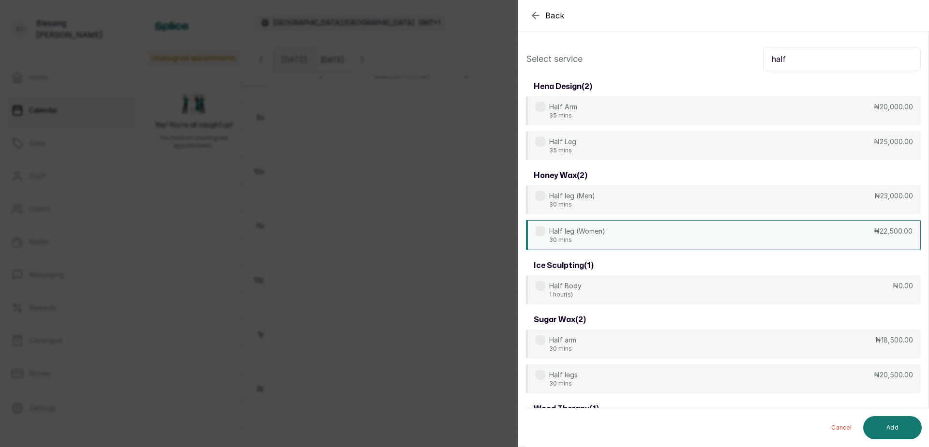
type input "half"
click at [683, 250] on div "hena design ( 2 ) Half Arm 35 mins ₦20,000.00 Half Leg 35 mins ₦25,000.00 honey…" at bounding box center [723, 262] width 395 height 371
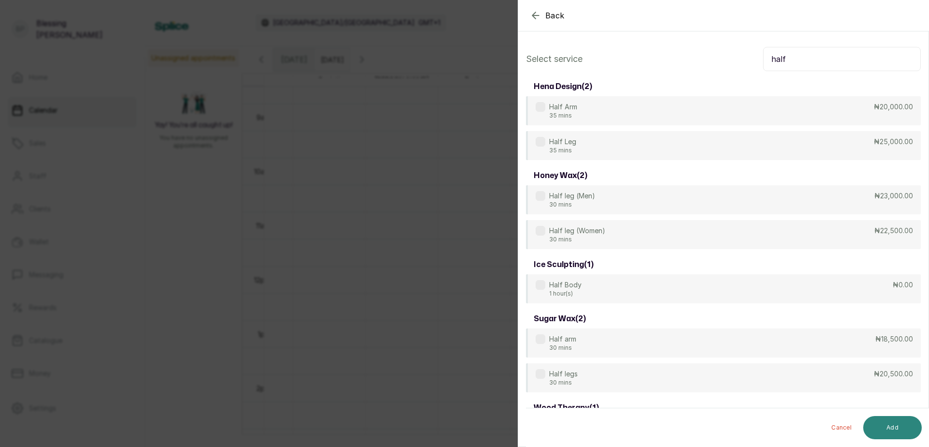
click at [888, 424] on button "Add" at bounding box center [892, 427] width 59 height 23
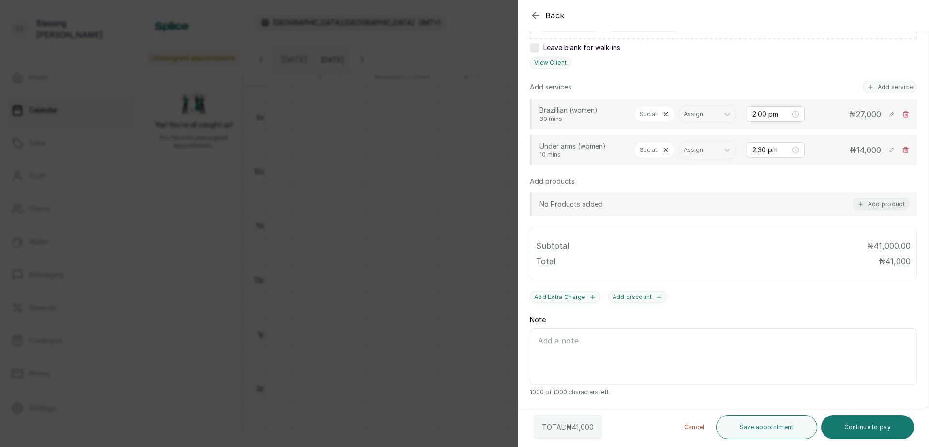
scroll to position [242, 0]
click at [868, 423] on button "Continue to pay" at bounding box center [867, 427] width 93 height 24
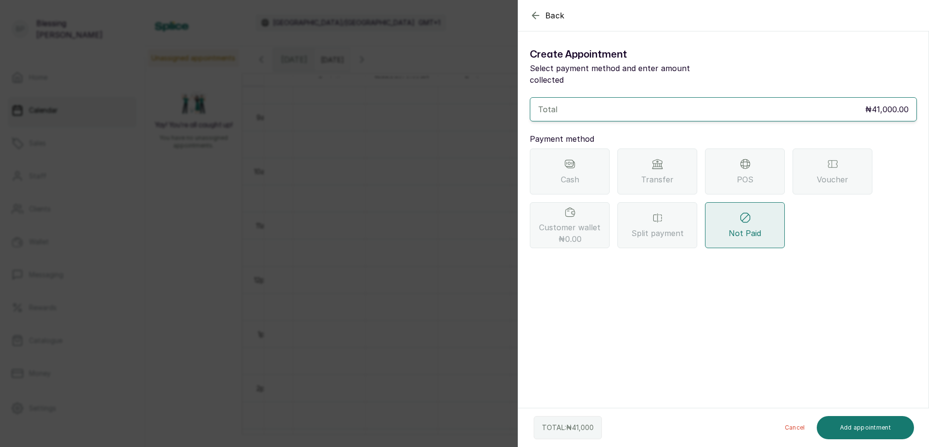
click at [539, 14] on icon "button" at bounding box center [536, 16] width 12 height 12
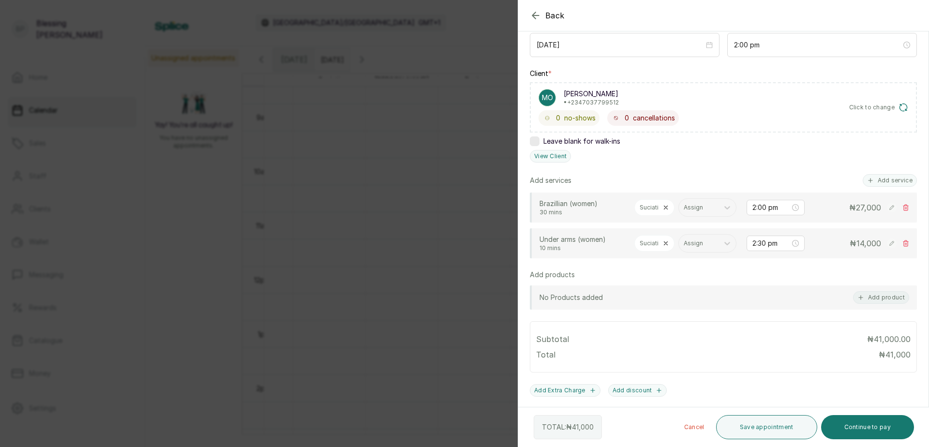
scroll to position [145, 0]
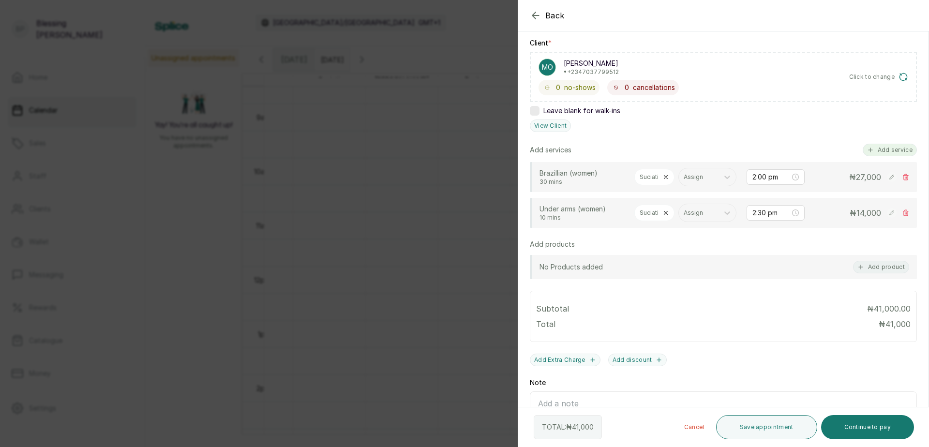
click at [885, 150] on button "Add service" at bounding box center [890, 150] width 54 height 13
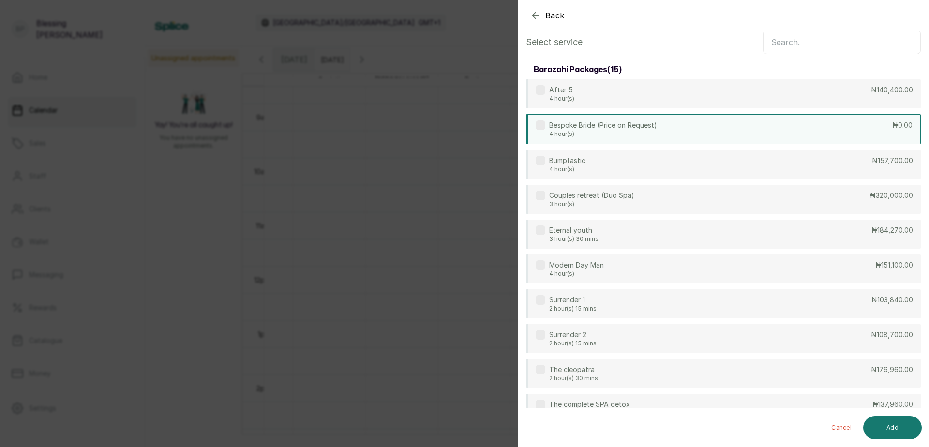
scroll to position [0, 0]
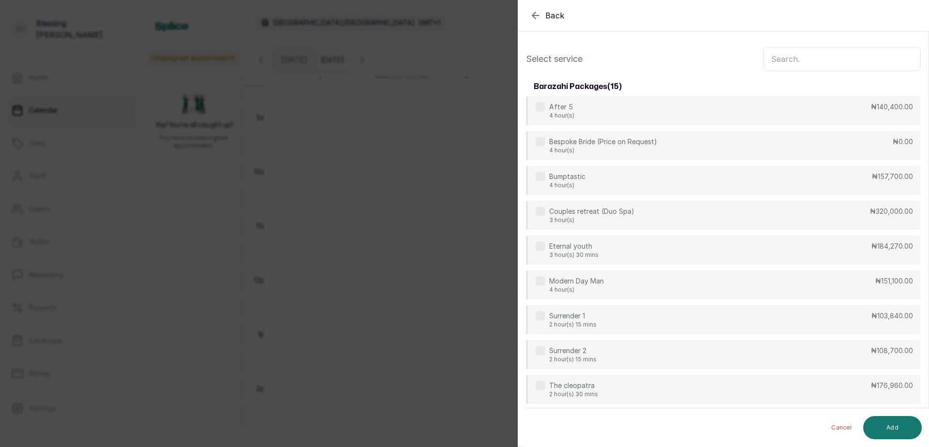
click at [814, 54] on input "text" at bounding box center [842, 59] width 158 height 24
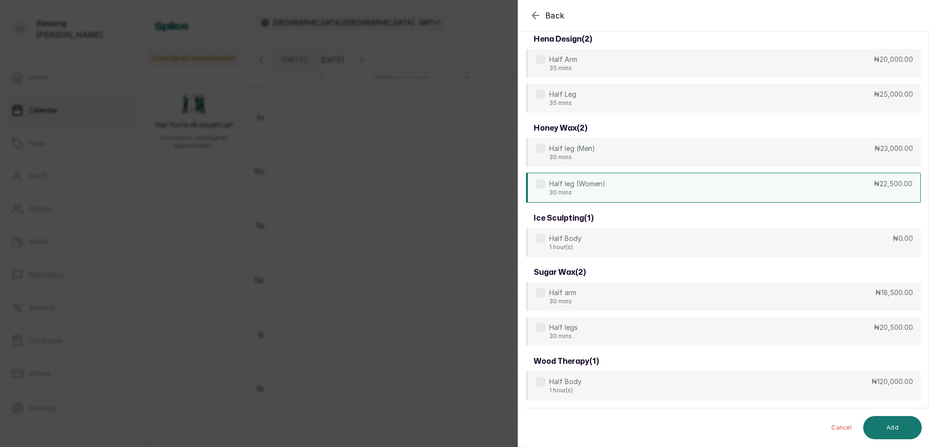
scroll to position [47, 0]
type input "half"
click at [649, 187] on div "Half leg (Women) 30 mins ₦22,500.00" at bounding box center [723, 188] width 395 height 30
click at [901, 426] on button "Add" at bounding box center [892, 427] width 59 height 23
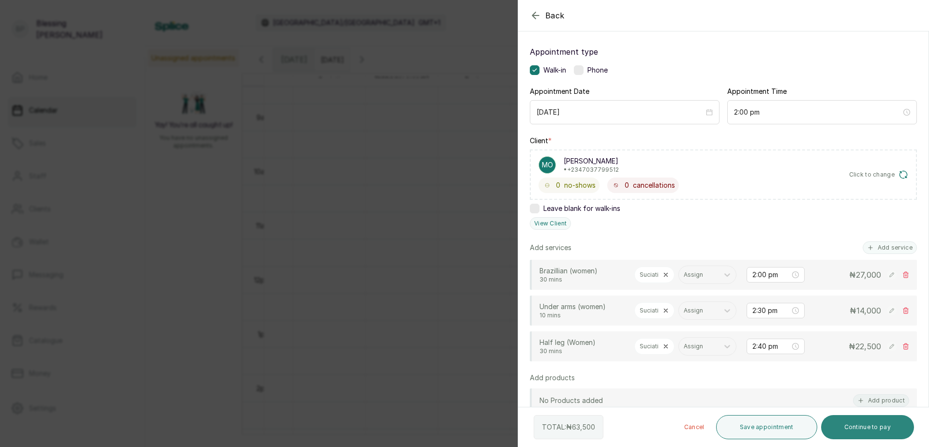
click at [886, 430] on button "Continue to pay" at bounding box center [867, 427] width 93 height 24
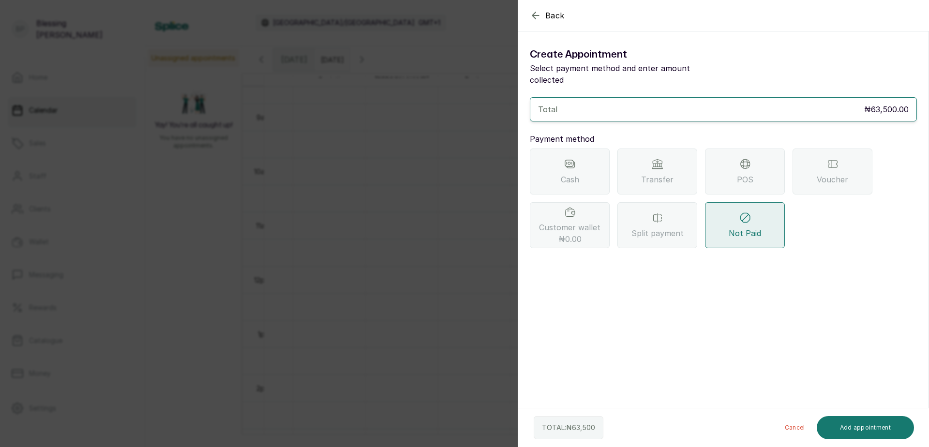
scroll to position [0, 0]
click at [749, 174] on div "POS" at bounding box center [745, 172] width 80 height 46
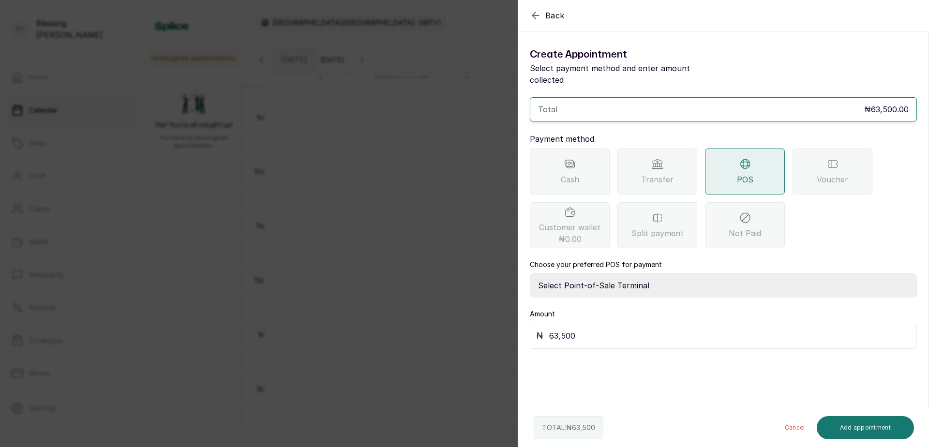
click at [618, 275] on select "Select Point-of-Sale Terminal [GEOGRAPHIC_DATA] POS Paystack-Titan Access POS A…" at bounding box center [723, 285] width 387 height 24
select select "167b6f8a-d5d1-4786-a93b-04c747e16f1a"
click at [530, 273] on select "Select Point-of-Sale Terminal [GEOGRAPHIC_DATA] POS Paystack-Titan Access POS A…" at bounding box center [723, 285] width 387 height 24
click at [852, 424] on button "Add appointment" at bounding box center [866, 427] width 98 height 23
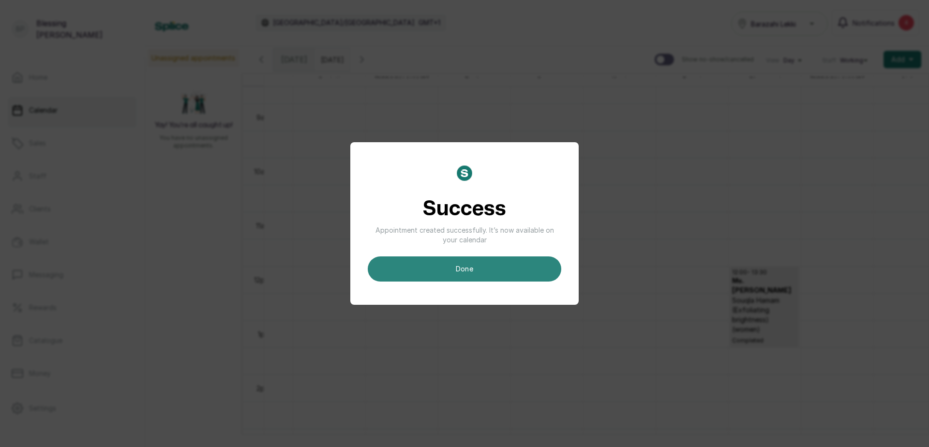
click at [478, 271] on button "done" at bounding box center [464, 268] width 193 height 25
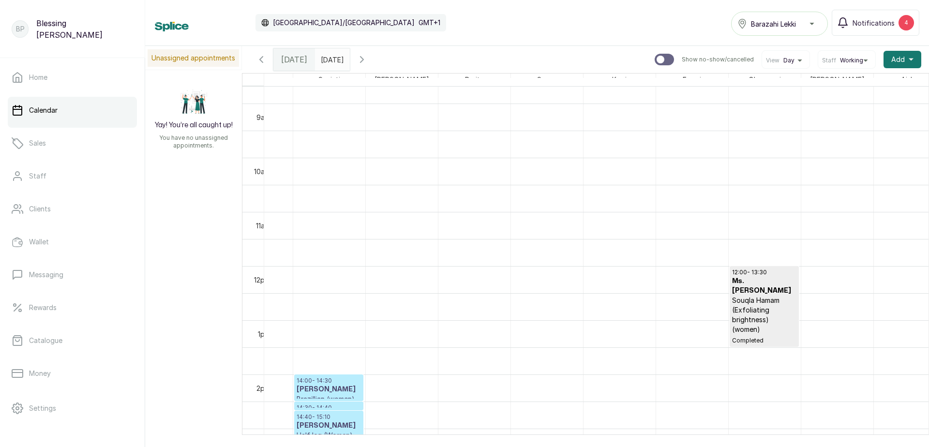
click at [350, 390] on h3 "[PERSON_NAME]" at bounding box center [329, 390] width 64 height 10
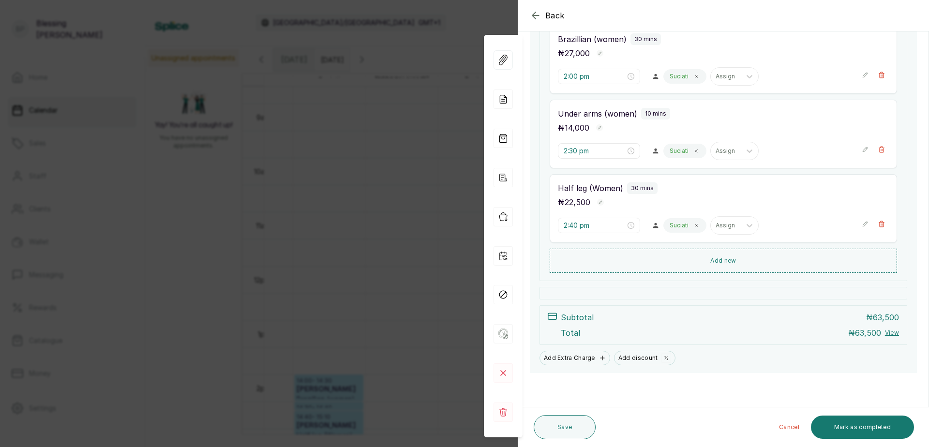
scroll to position [214, 0]
click at [840, 437] on button "Mark as completed" at bounding box center [862, 427] width 103 height 23
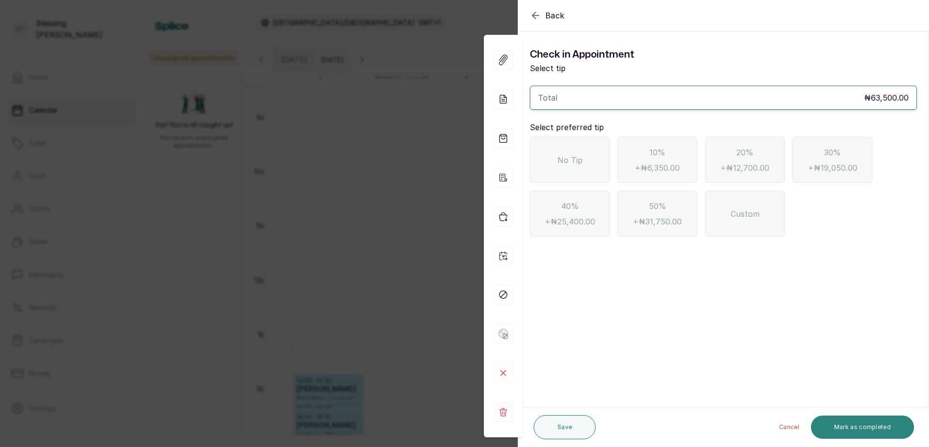
scroll to position [0, 0]
click at [562, 152] on div "No Tip" at bounding box center [570, 160] width 80 height 46
click at [849, 423] on button "Mark as completed" at bounding box center [862, 427] width 103 height 23
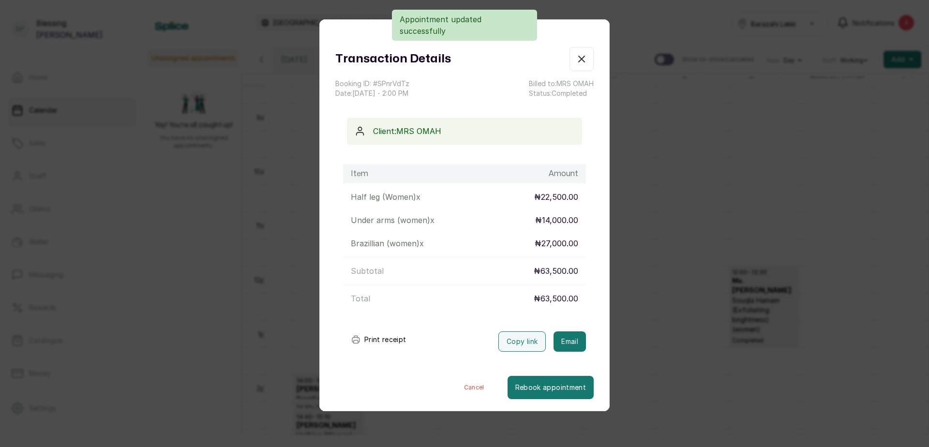
click at [576, 59] on icon "button" at bounding box center [582, 59] width 12 height 12
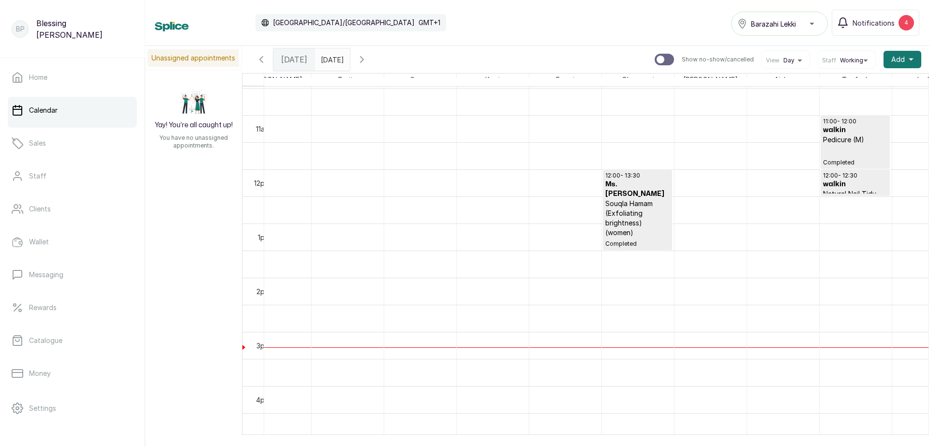
scroll to position [0, 503]
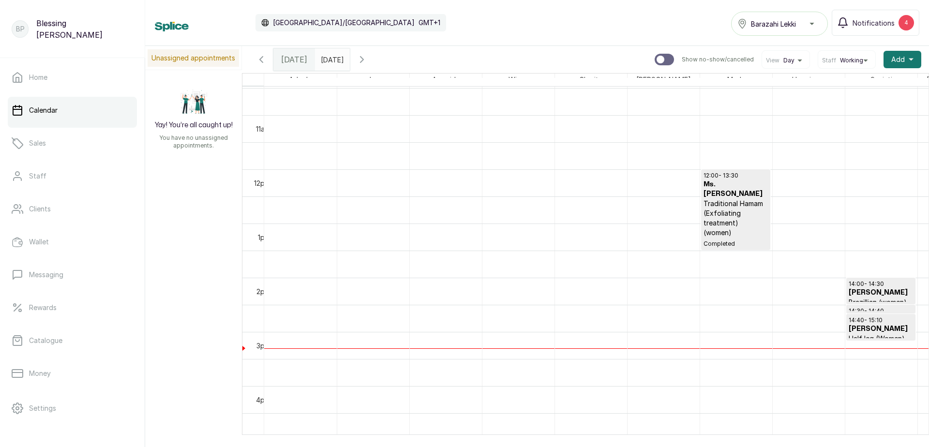
click at [880, 290] on h3 "[PERSON_NAME]" at bounding box center [880, 293] width 64 height 10
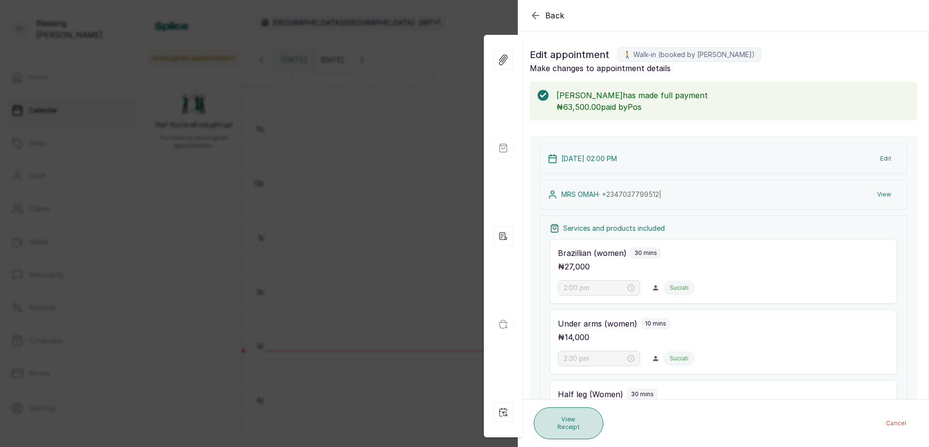
click at [568, 427] on button "View Receipt" at bounding box center [569, 423] width 70 height 32
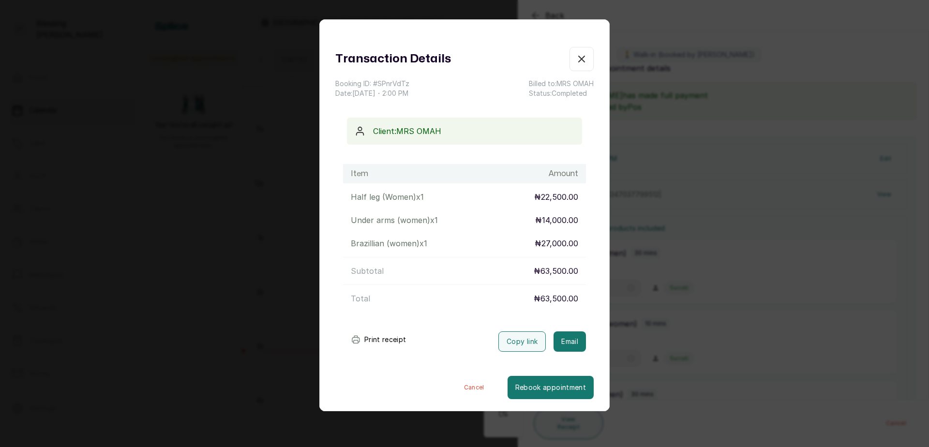
click at [391, 340] on button "Print receipt" at bounding box center [378, 339] width 71 height 19
click at [576, 61] on icon "button" at bounding box center [582, 59] width 12 height 12
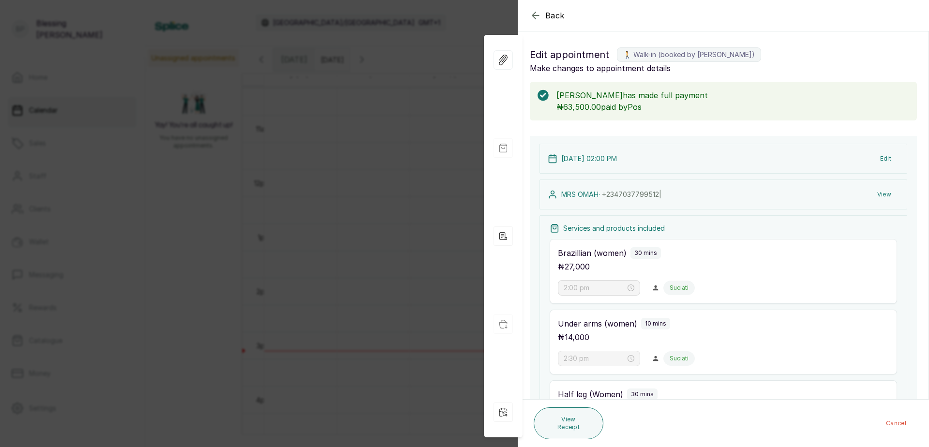
click at [375, 167] on div "Back Appointment Details Edit appointment 🚶 Walk-in (booked by [PERSON_NAME]) M…" at bounding box center [464, 223] width 929 height 447
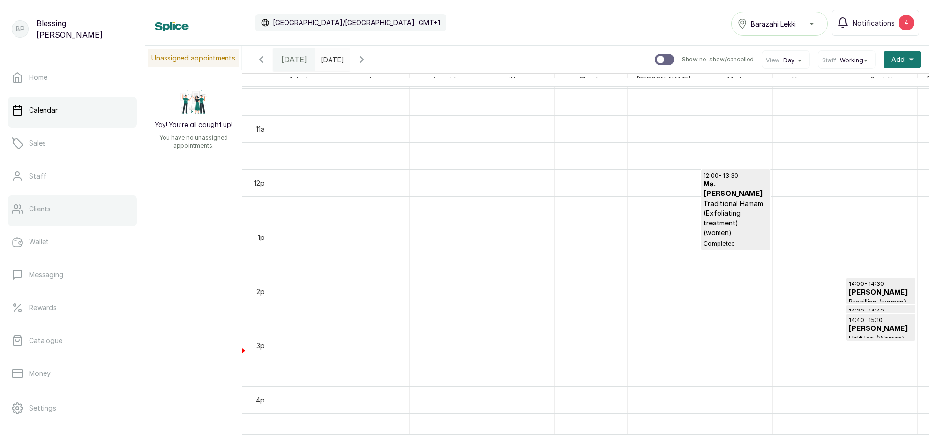
click at [42, 216] on link "Clients" at bounding box center [72, 208] width 129 height 27
